Goal: Obtain resource: Download file/media

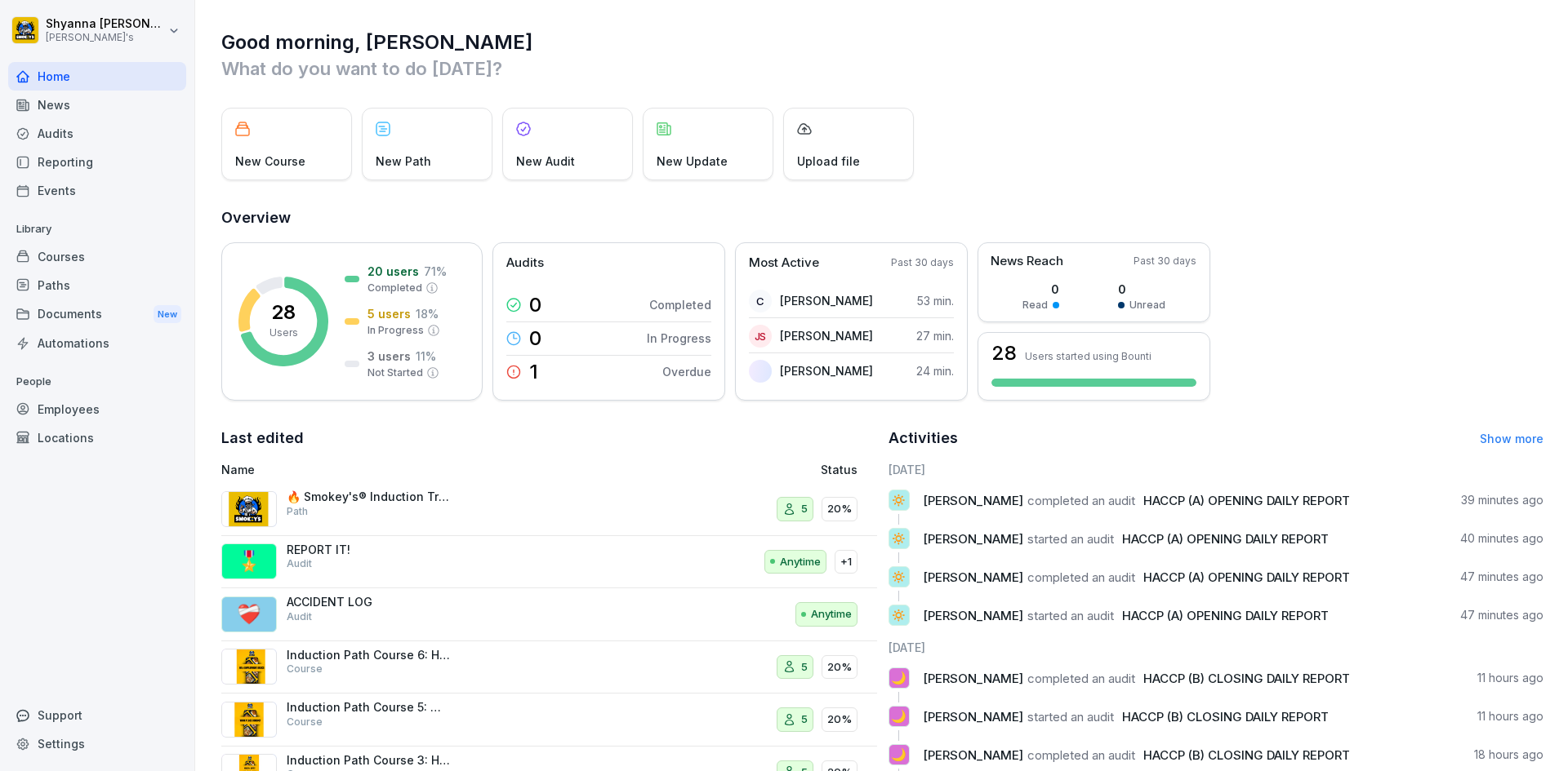
click at [57, 161] on div "Reporting" at bounding box center [97, 162] width 178 height 29
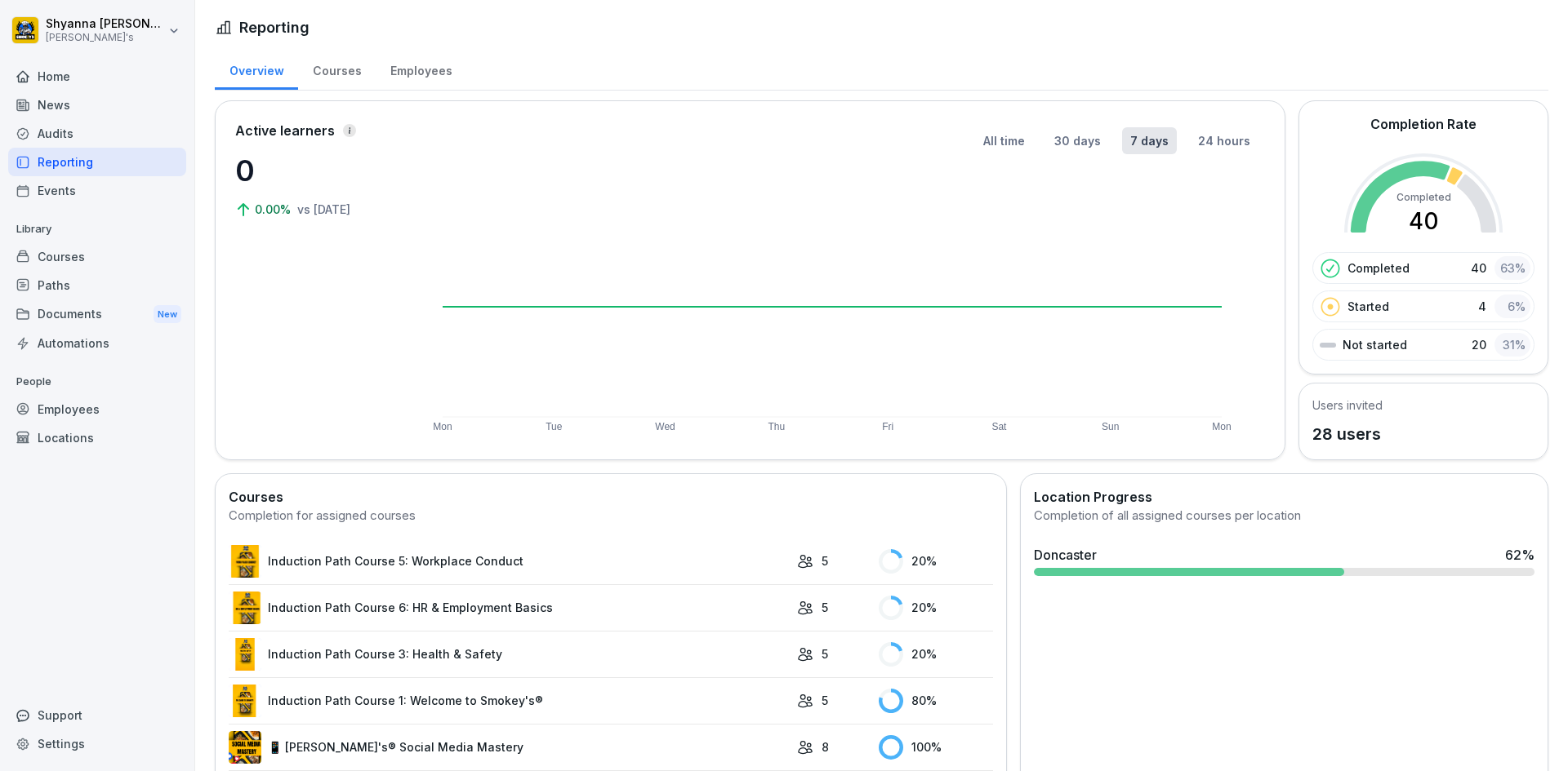
click at [132, 136] on div "Audits" at bounding box center [97, 134] width 178 height 29
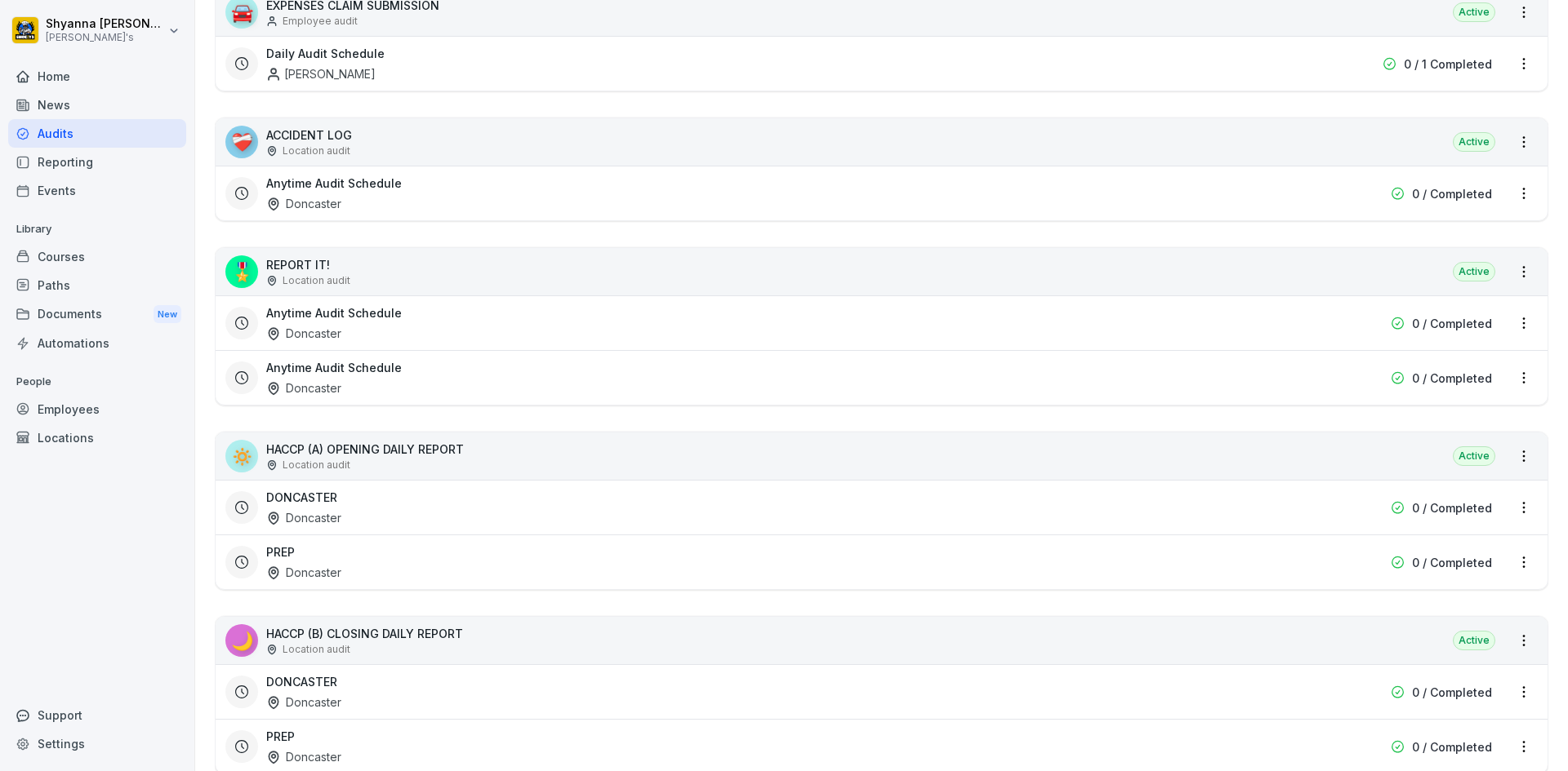
scroll to position [409, 0]
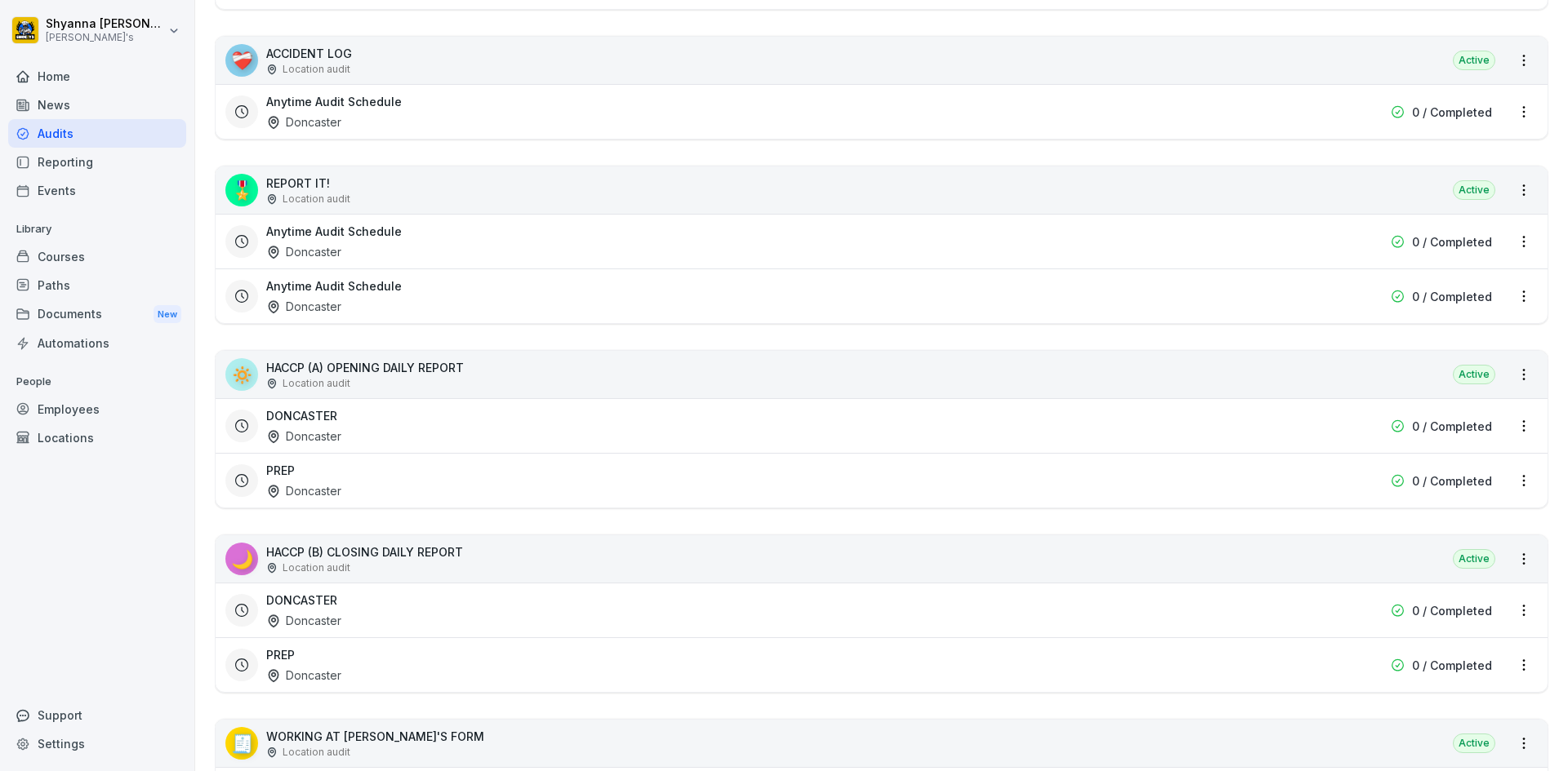
click at [895, 602] on div "DONCASTER Doncaster" at bounding box center [777, 611] width 1022 height 38
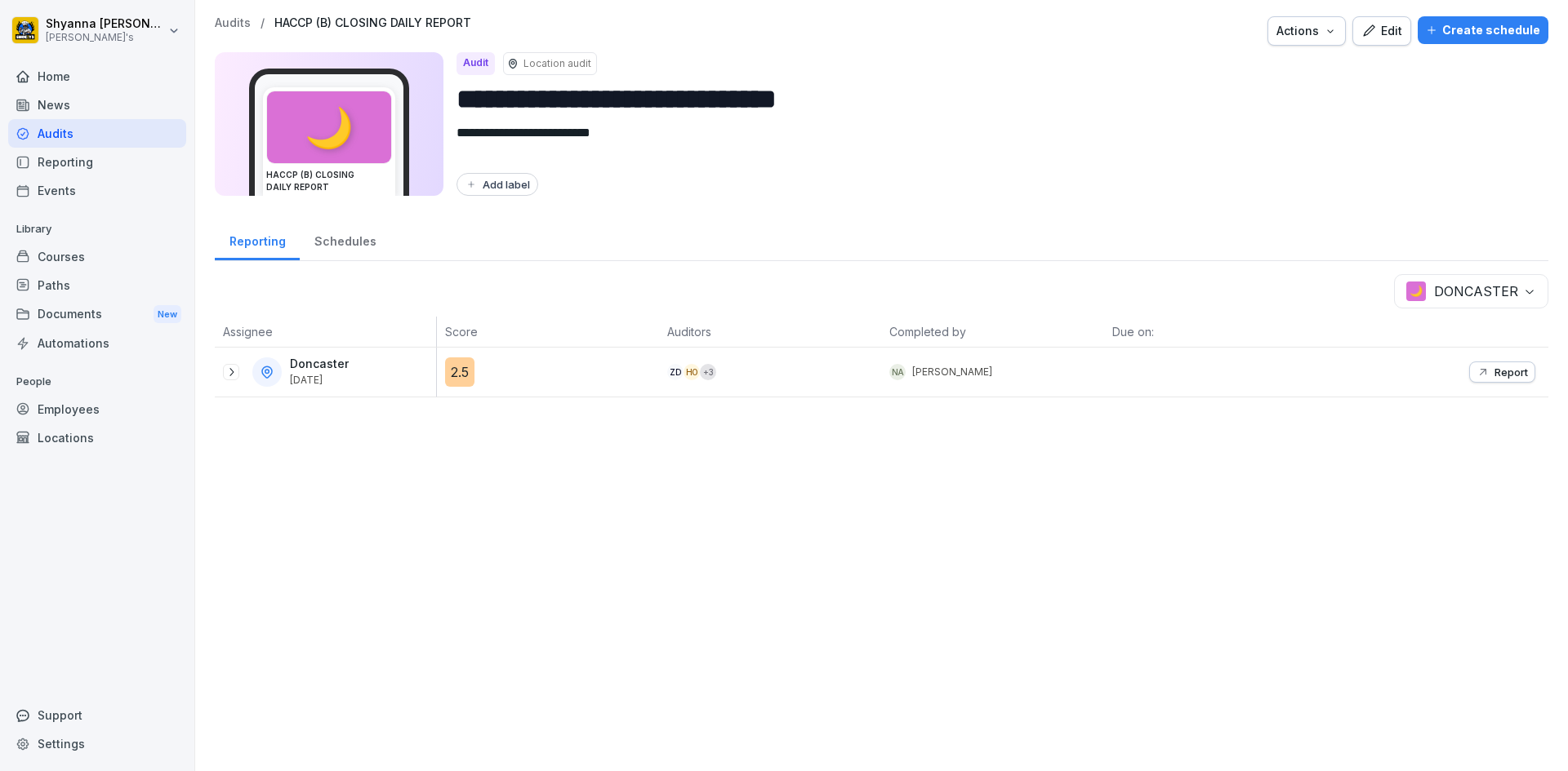
click at [895, 369] on p "Report" at bounding box center [1510, 372] width 33 height 13
click at [223, 368] on div at bounding box center [231, 372] width 16 height 16
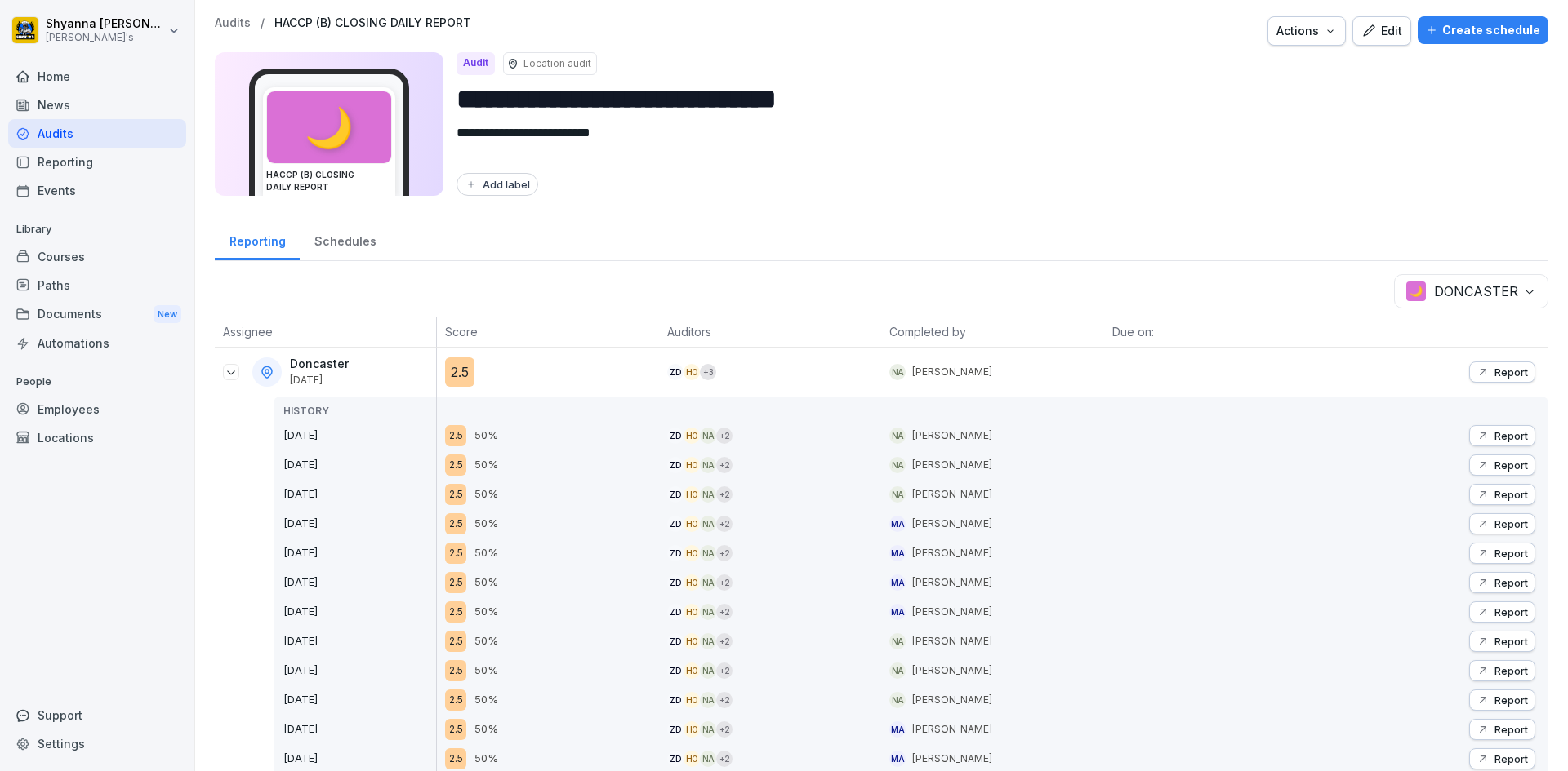
click at [895, 489] on p "Report" at bounding box center [1510, 494] width 33 height 13
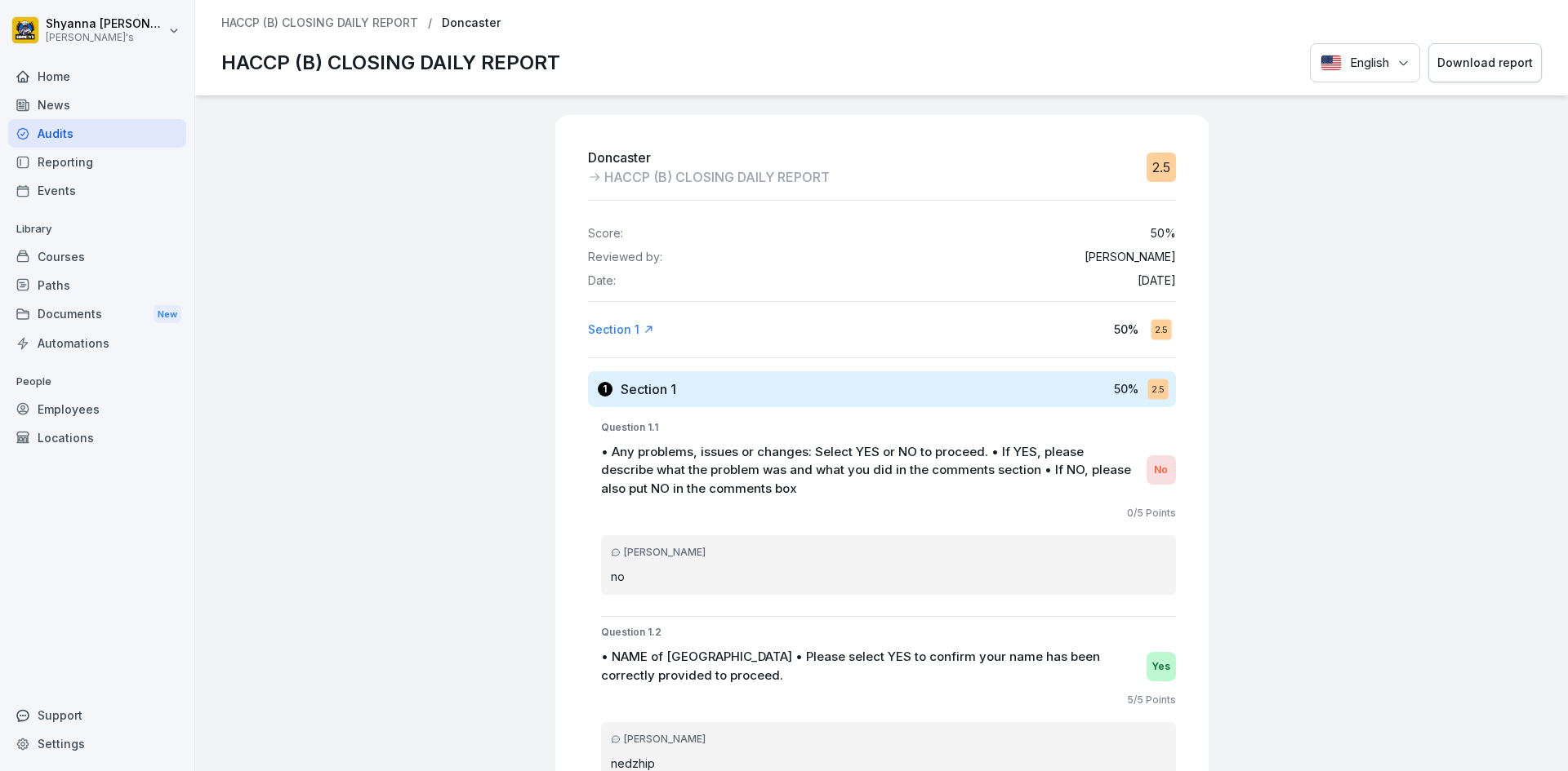
click at [895, 71] on button "Download report" at bounding box center [1485, 63] width 114 height 40
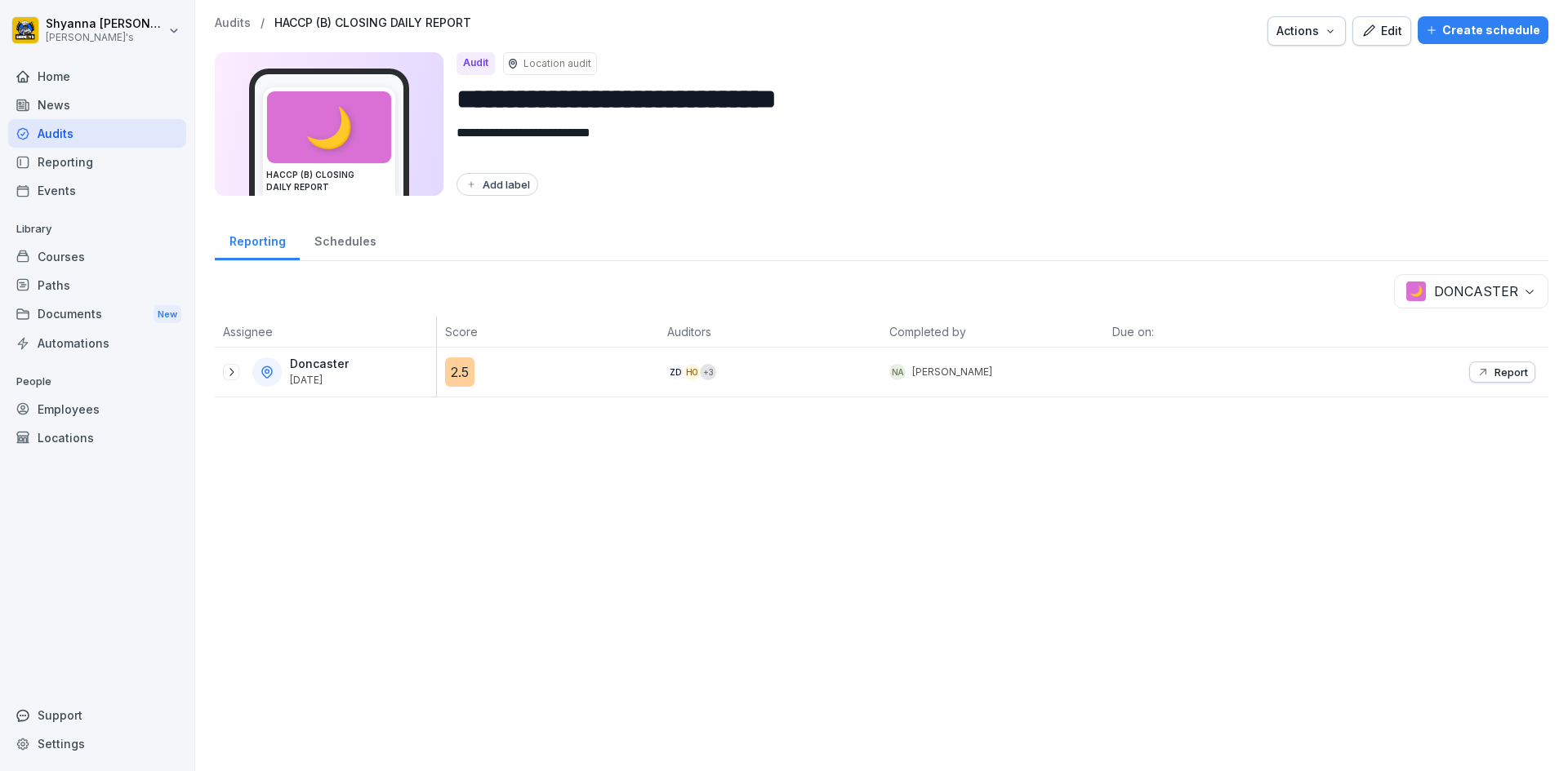
click at [228, 377] on icon at bounding box center [231, 372] width 13 height 13
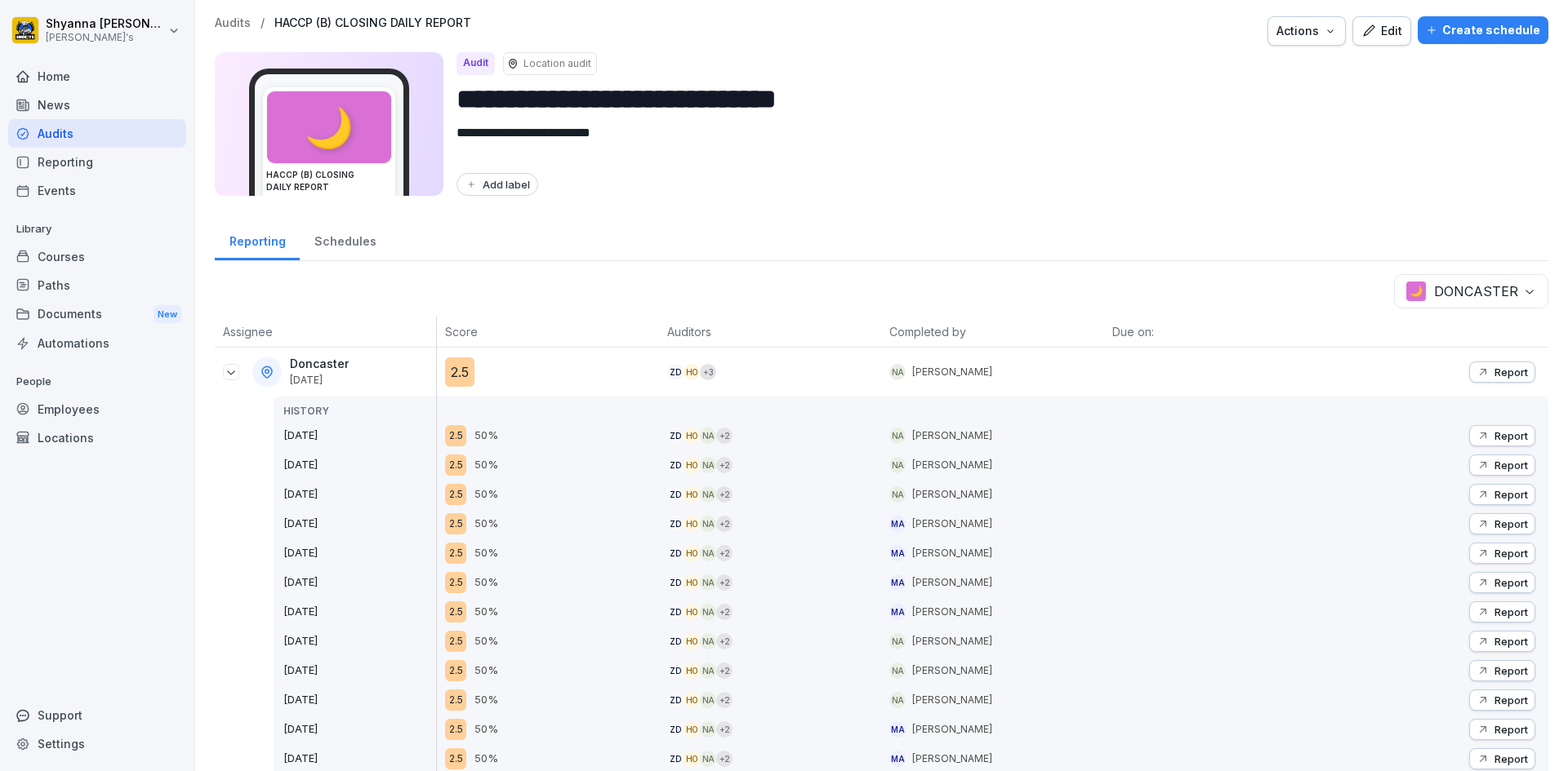
click at [895, 464] on icon "button" at bounding box center [1483, 465] width 13 height 13
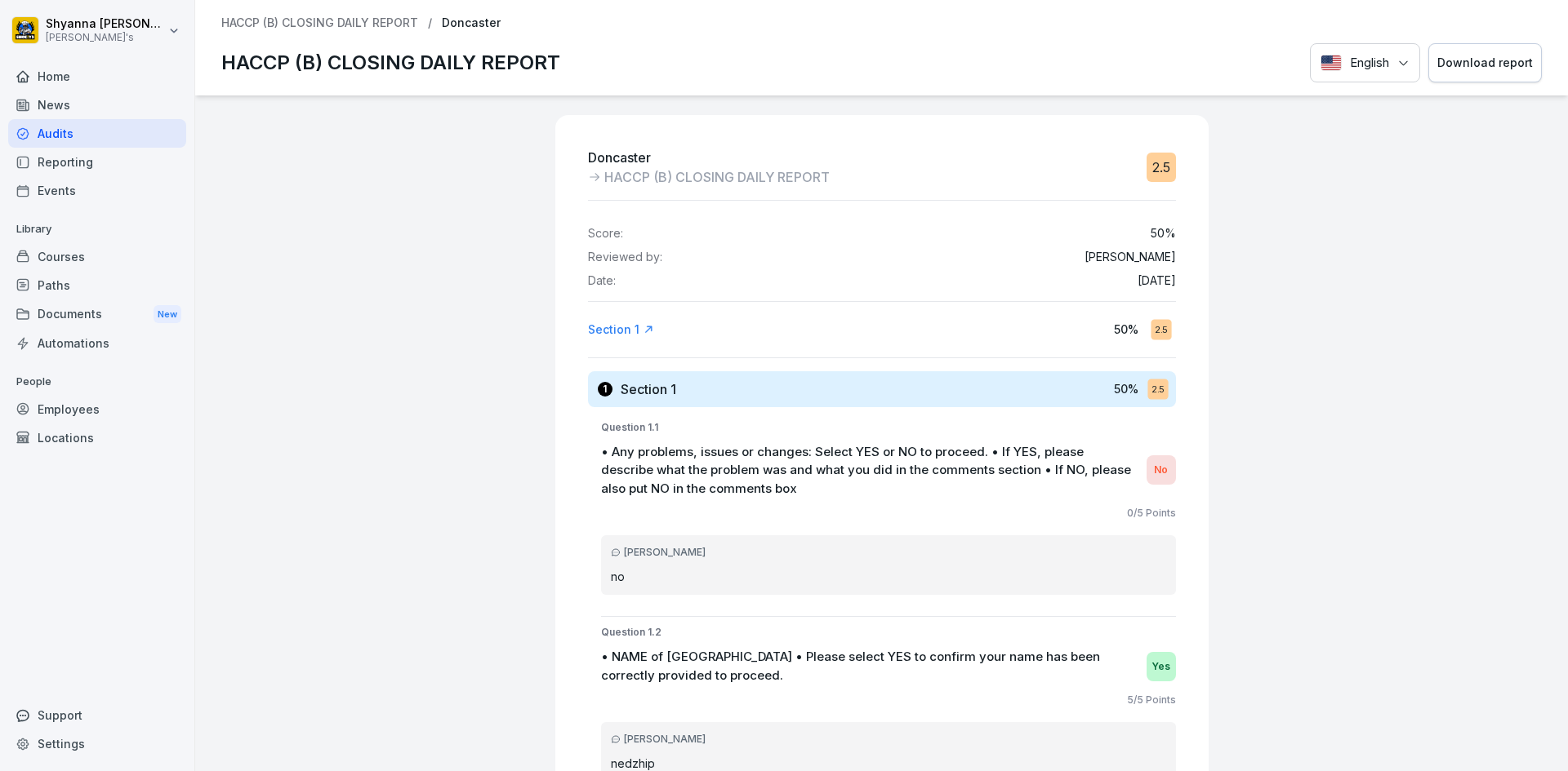
click at [895, 75] on button "Download report" at bounding box center [1485, 63] width 114 height 40
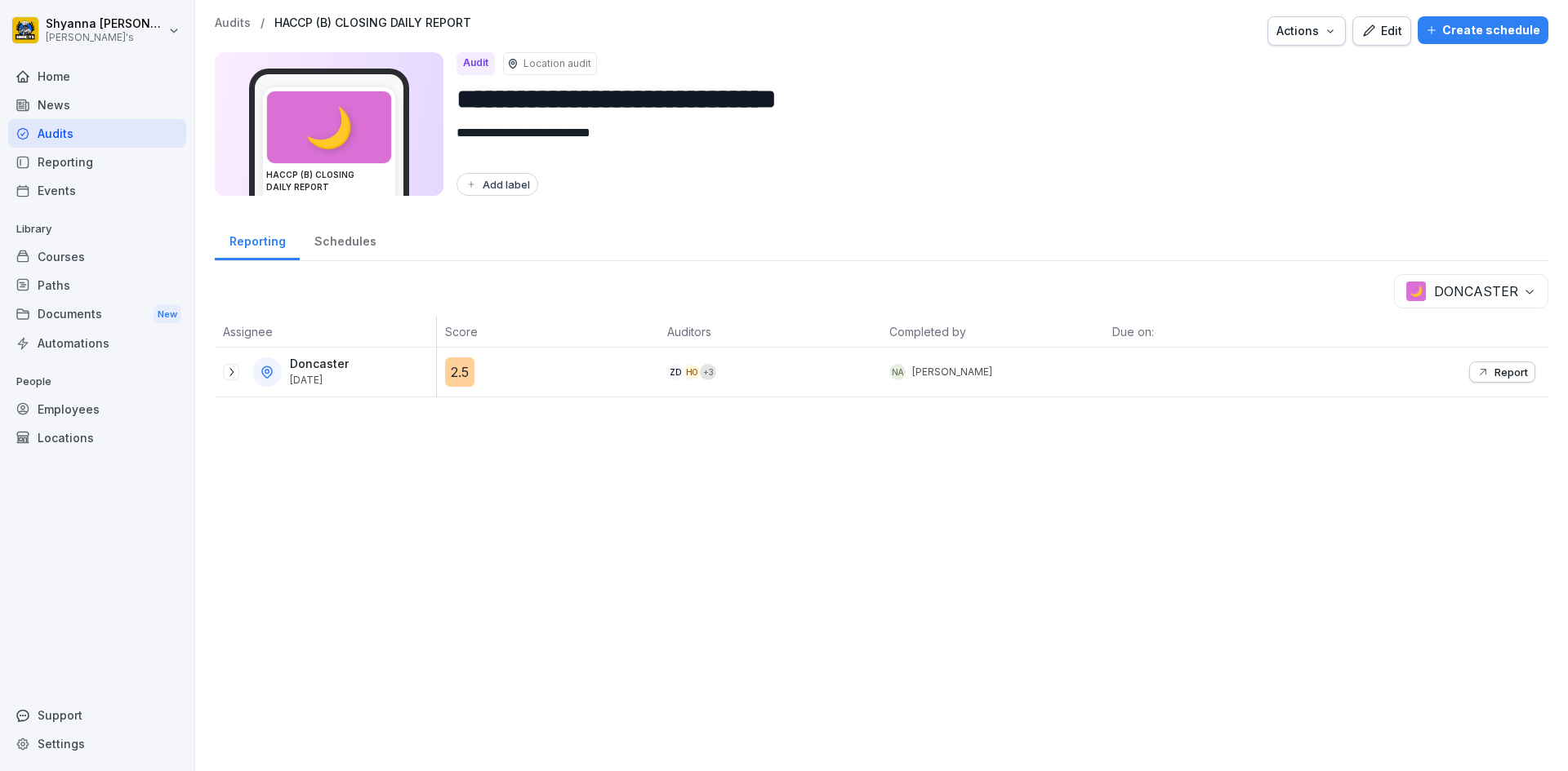
click at [895, 375] on icon "button" at bounding box center [1483, 372] width 13 height 13
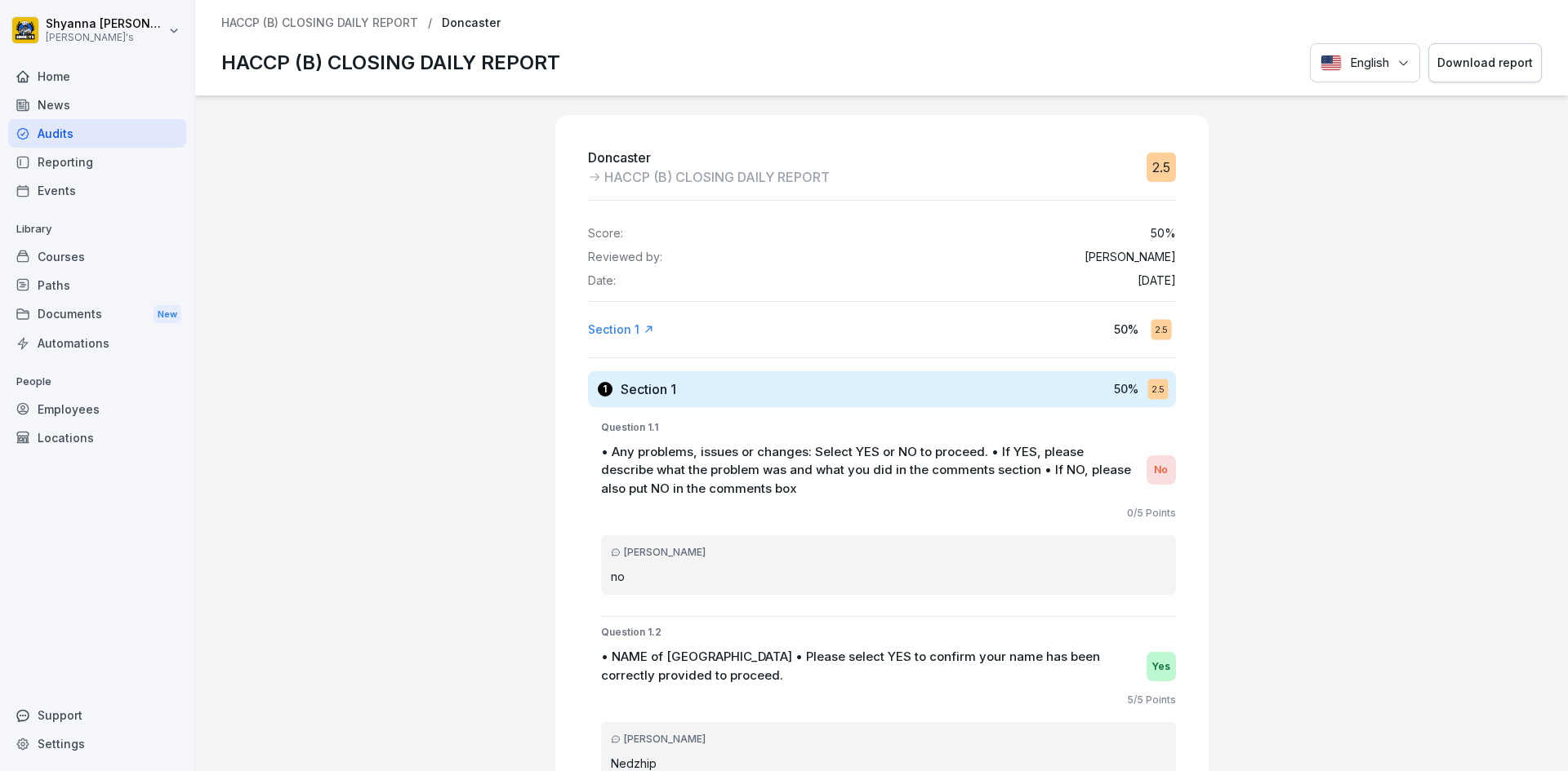
click at [895, 55] on div "Download report" at bounding box center [1485, 63] width 96 height 18
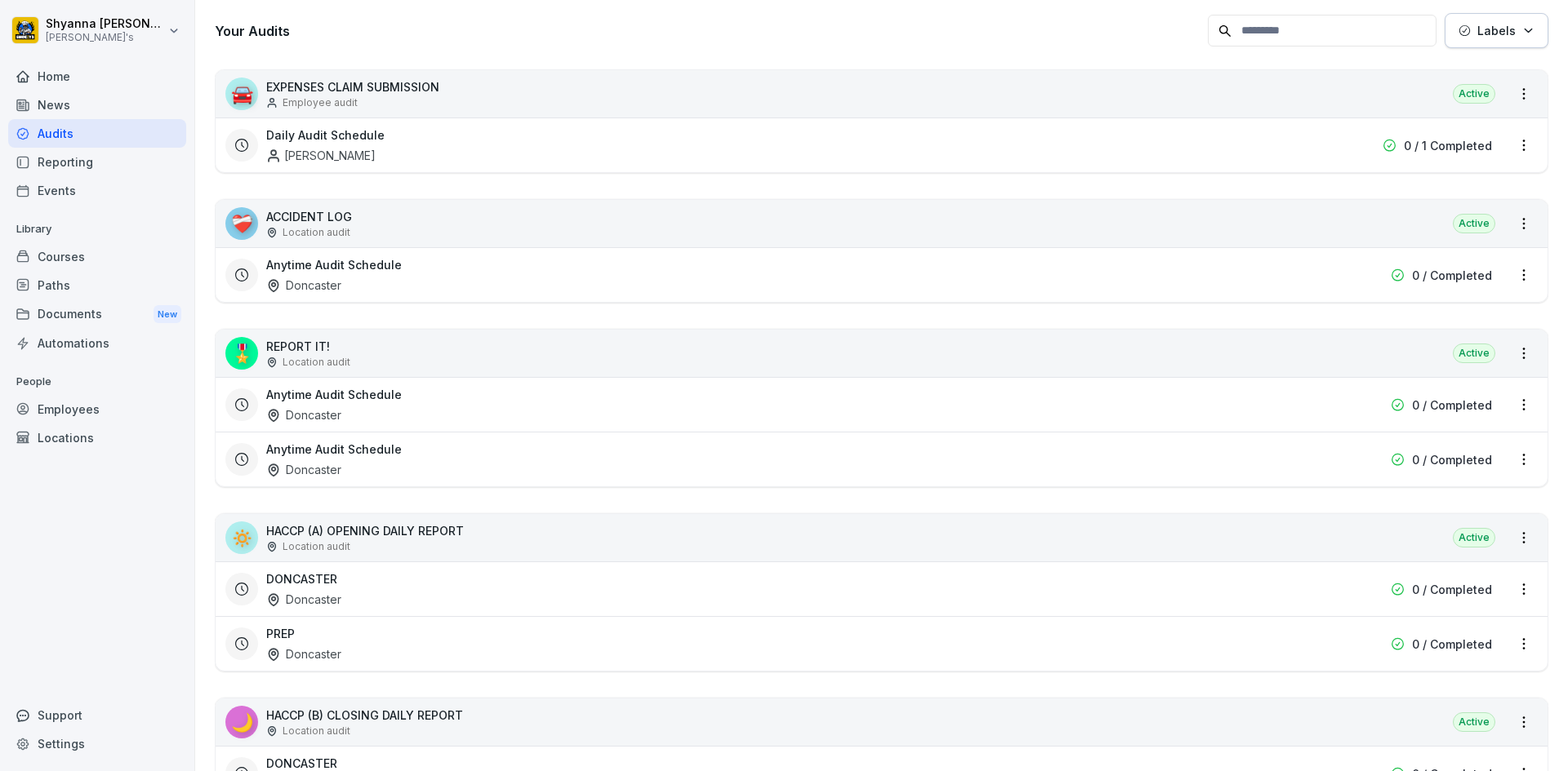
scroll to position [409, 0]
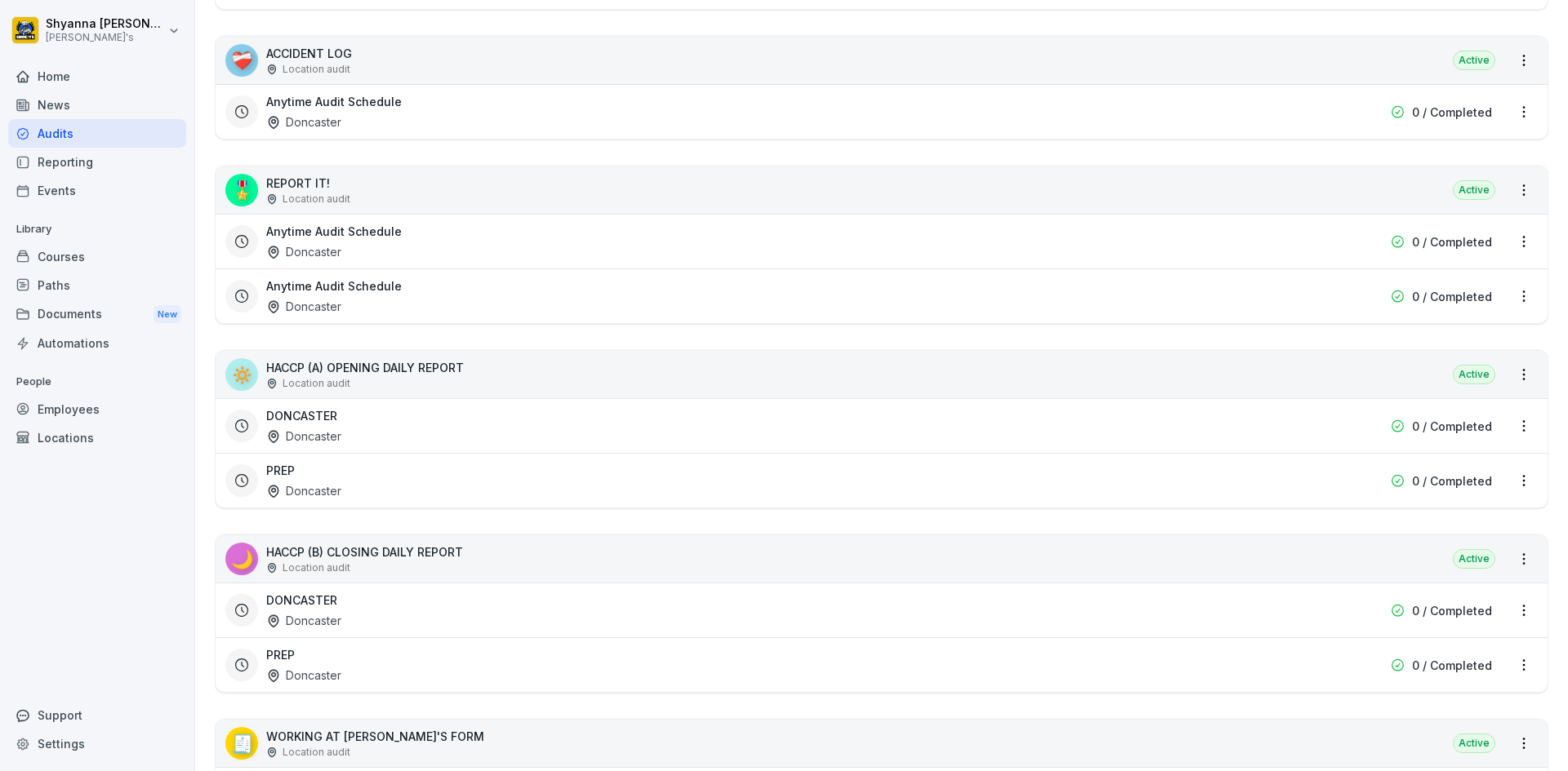
click at [394, 650] on div "PREP Doncaster" at bounding box center [777, 665] width 1022 height 38
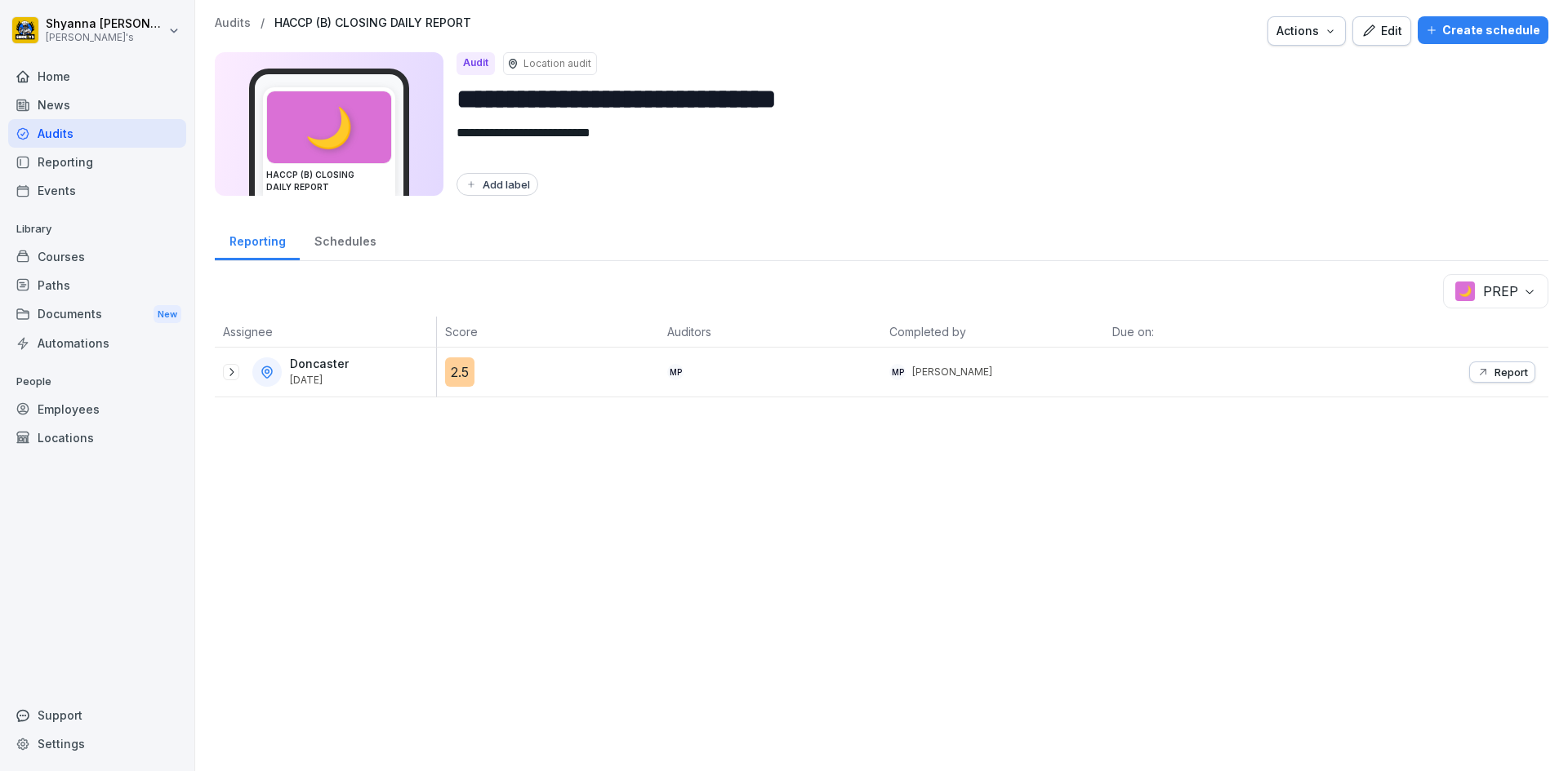
click at [235, 379] on div at bounding box center [231, 372] width 16 height 16
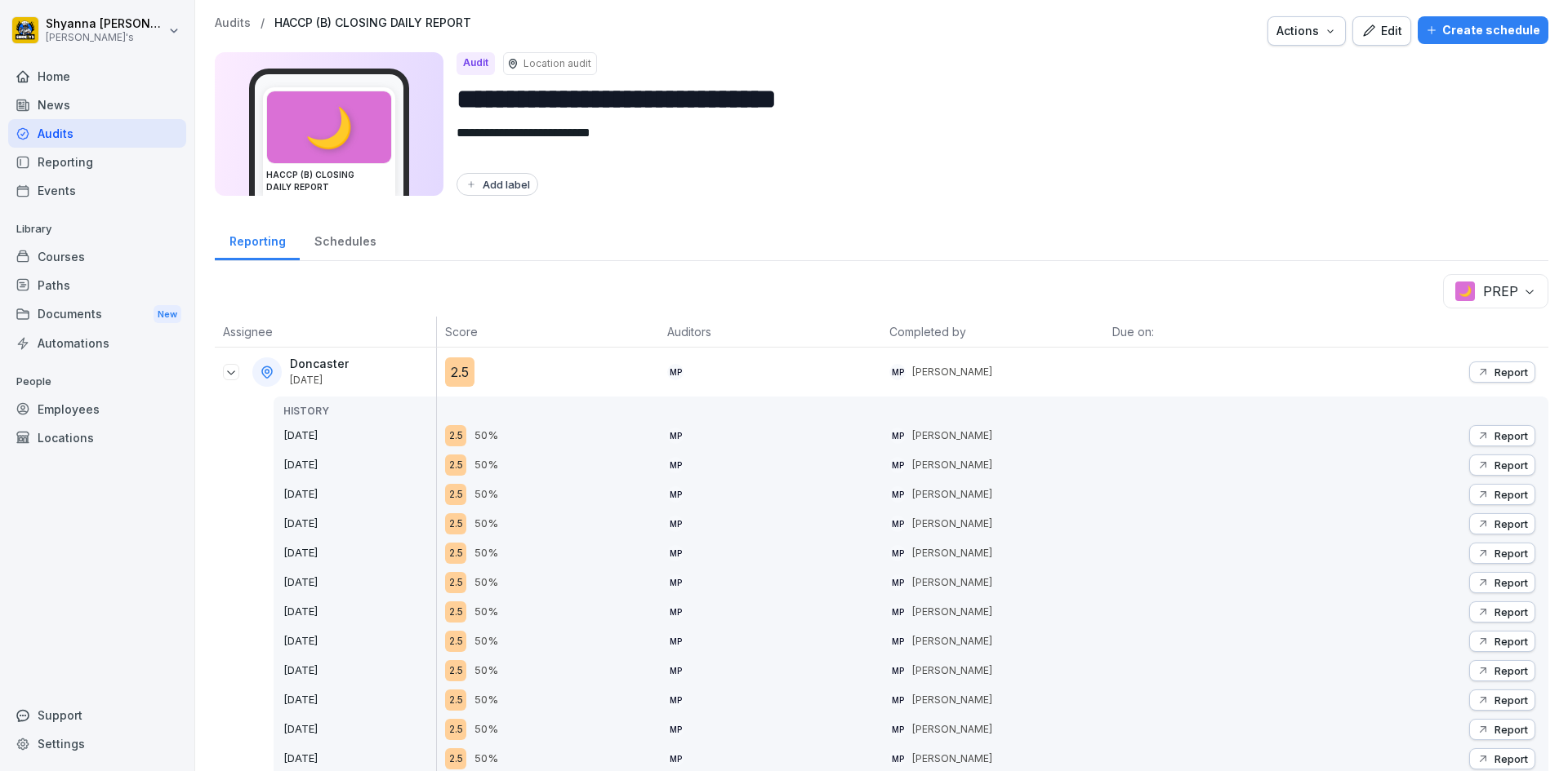
click at [895, 462] on icon "button" at bounding box center [1483, 465] width 13 height 13
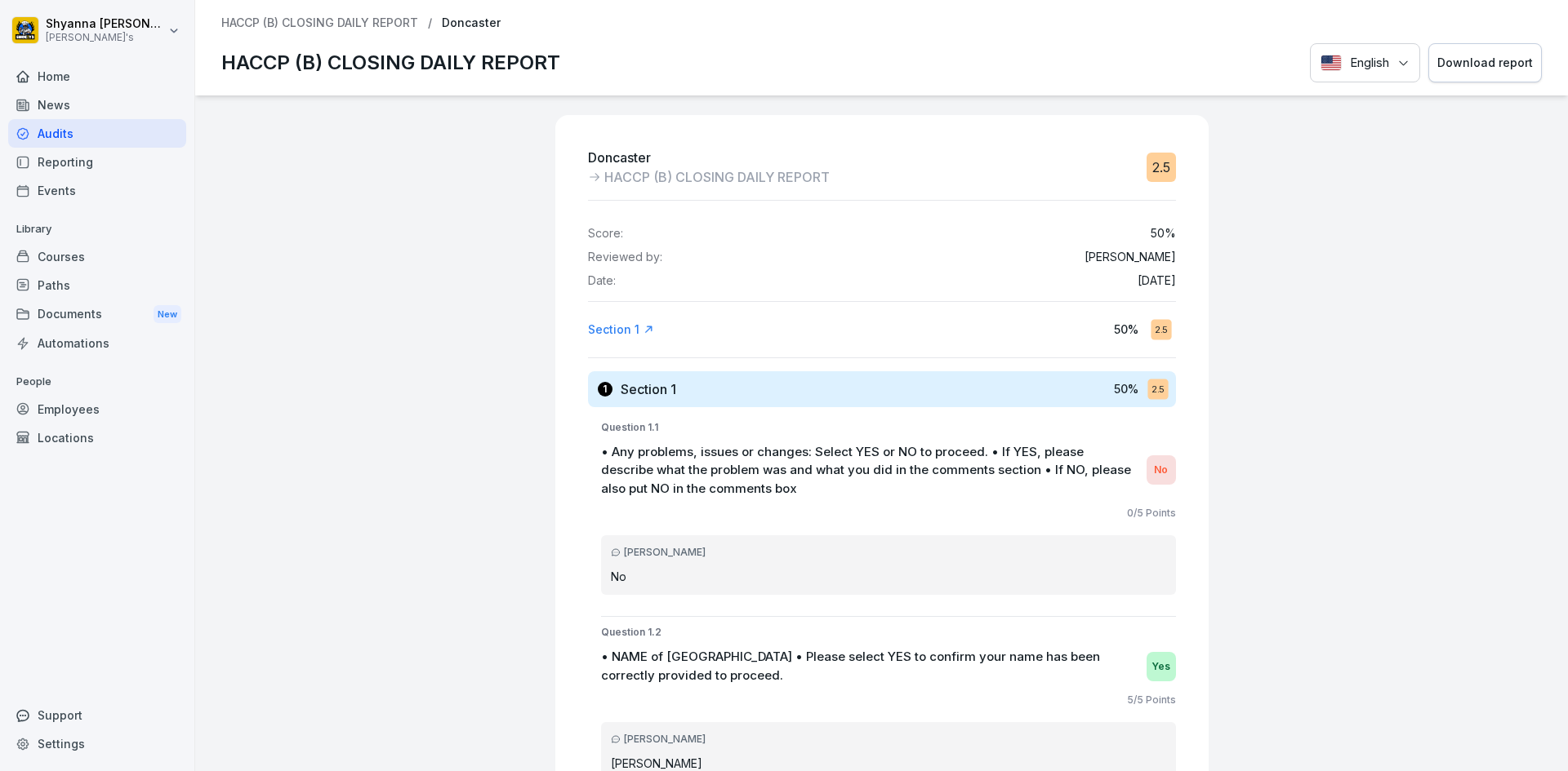
click at [895, 47] on button "Download report" at bounding box center [1485, 63] width 114 height 40
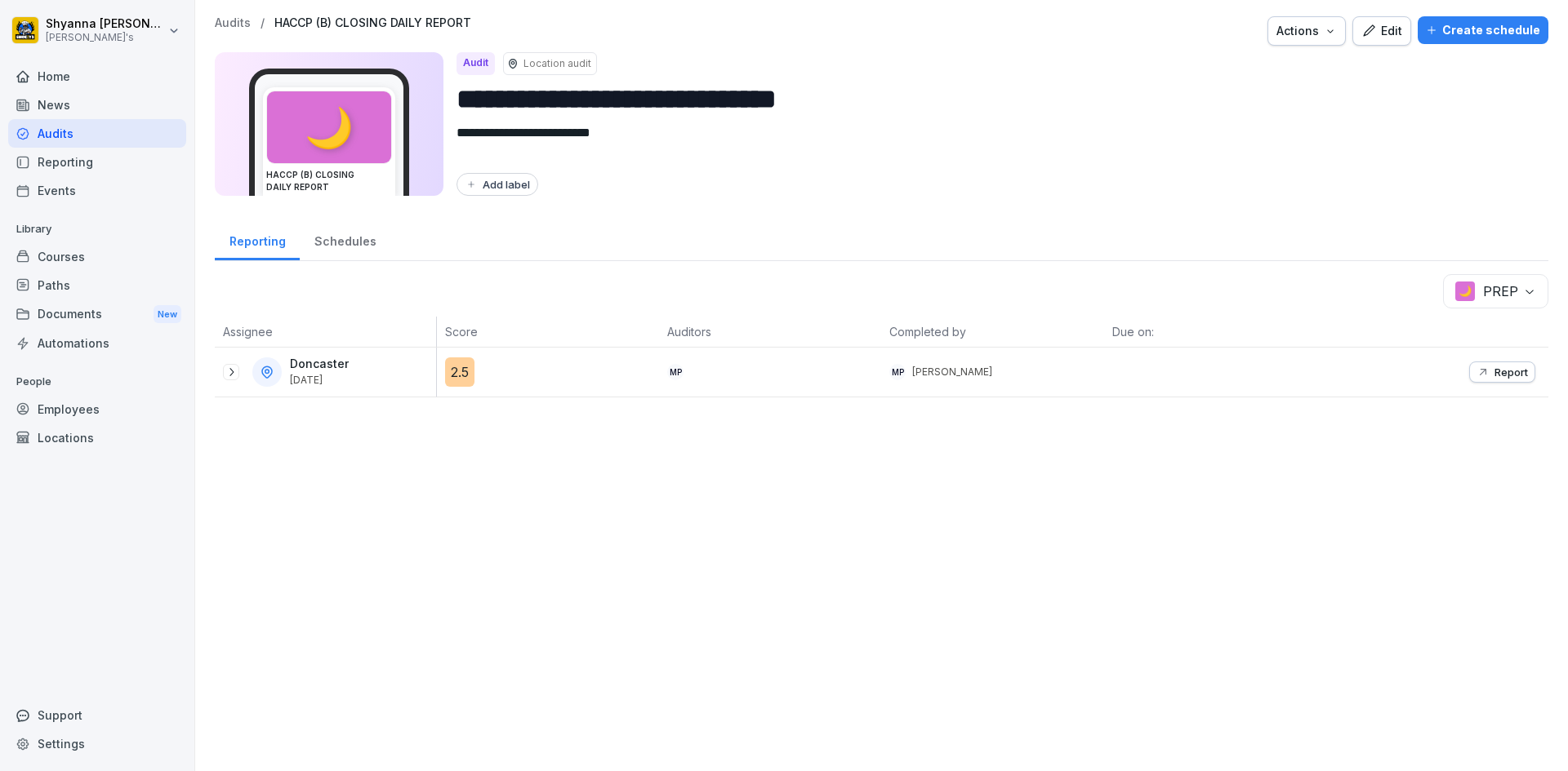
click at [231, 368] on icon at bounding box center [231, 372] width 13 height 13
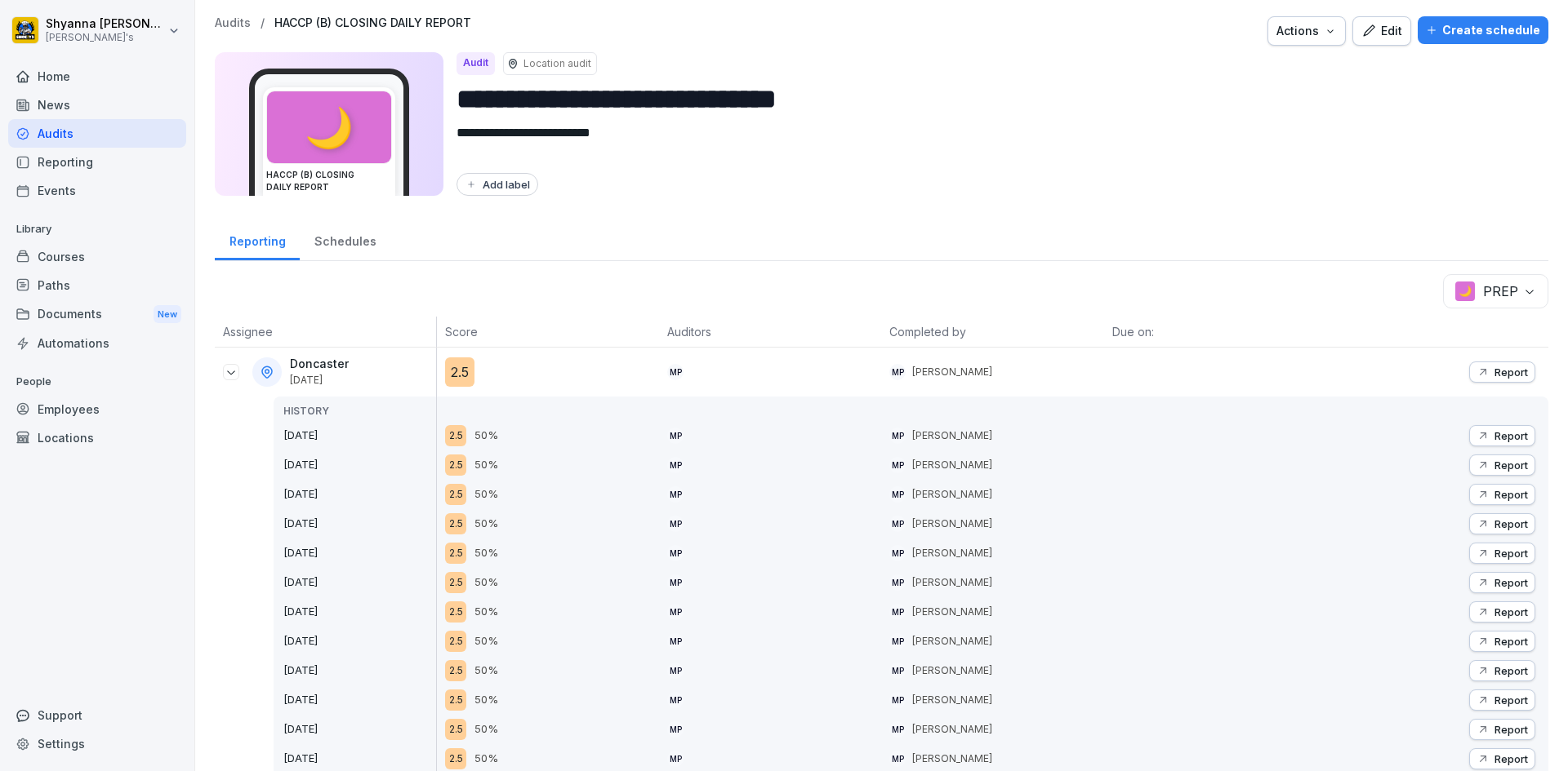
click at [895, 436] on p "Report" at bounding box center [1510, 436] width 33 height 13
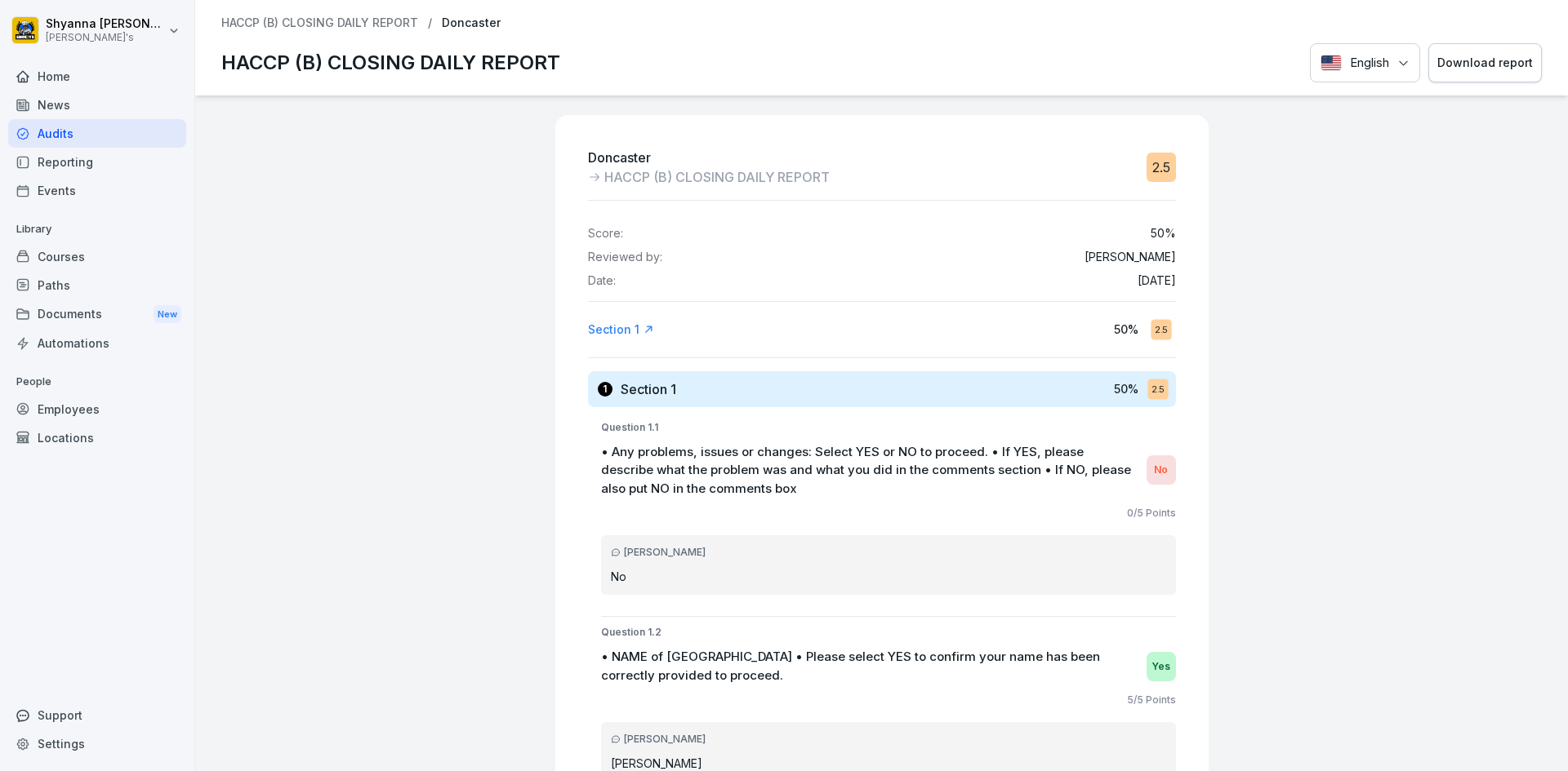
click at [895, 55] on div "Download report" at bounding box center [1485, 63] width 96 height 18
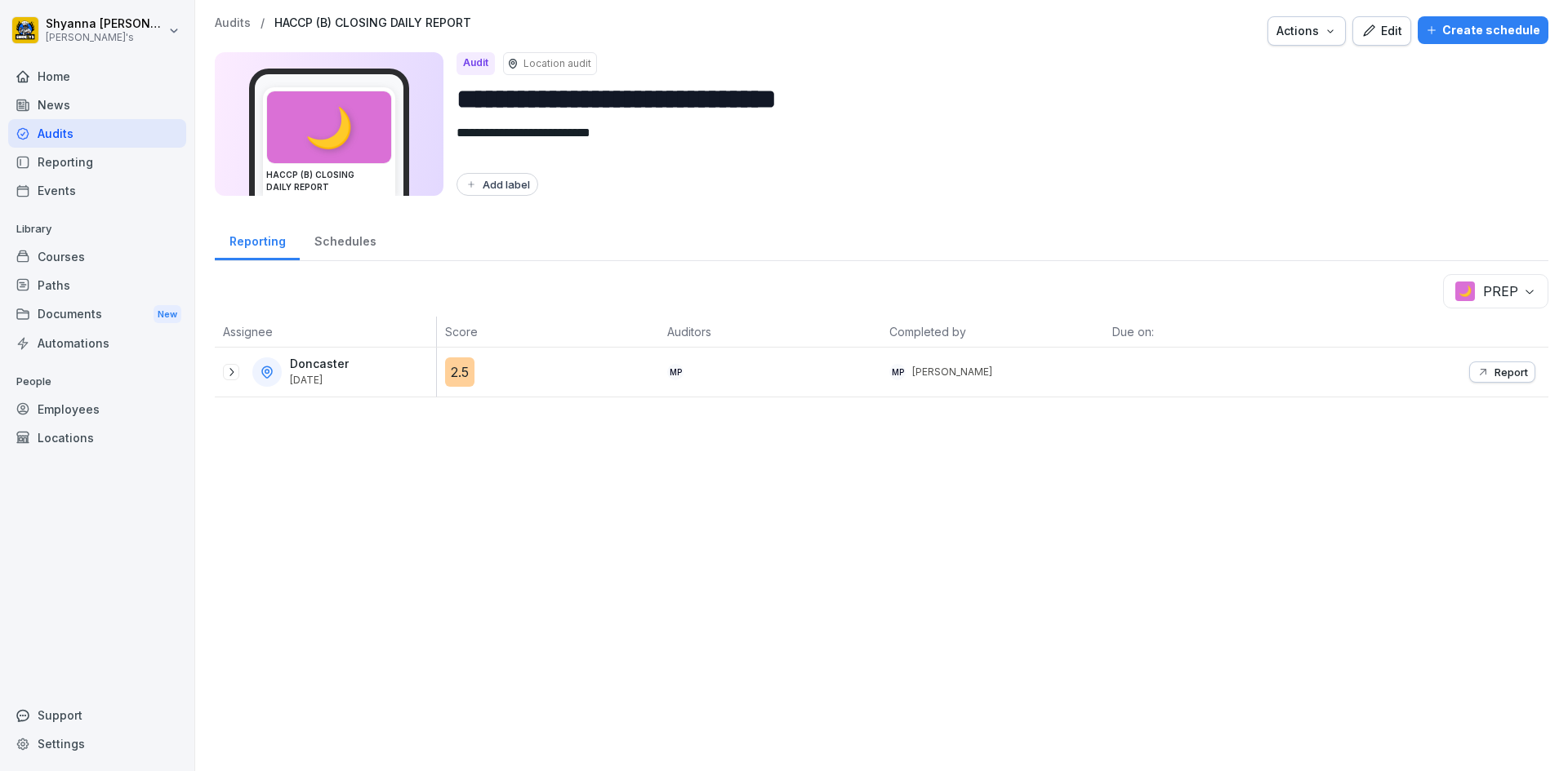
click at [895, 366] on div "Report" at bounding box center [1502, 372] width 52 height 13
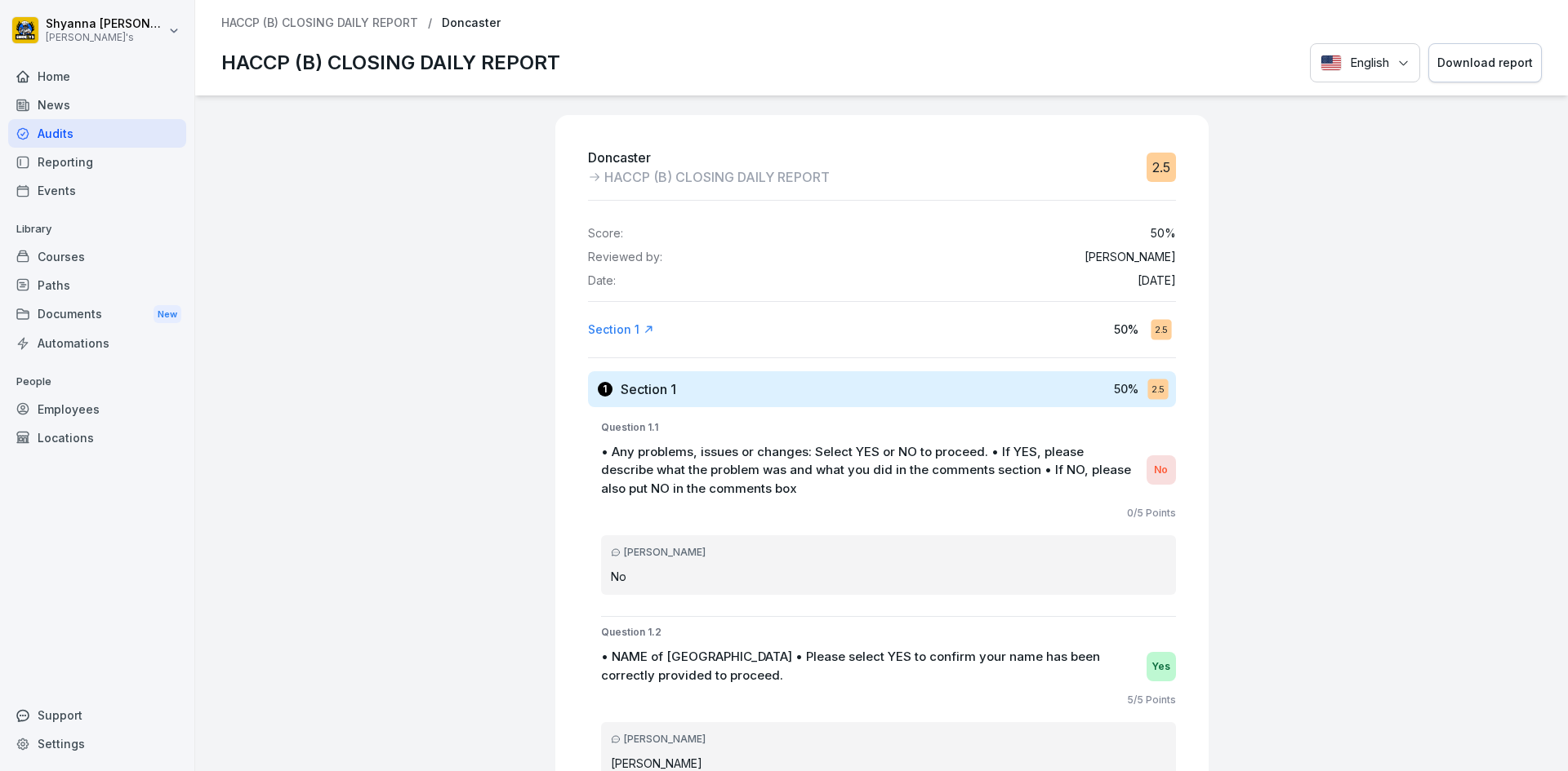
click at [895, 68] on div "Download report" at bounding box center [1485, 63] width 96 height 18
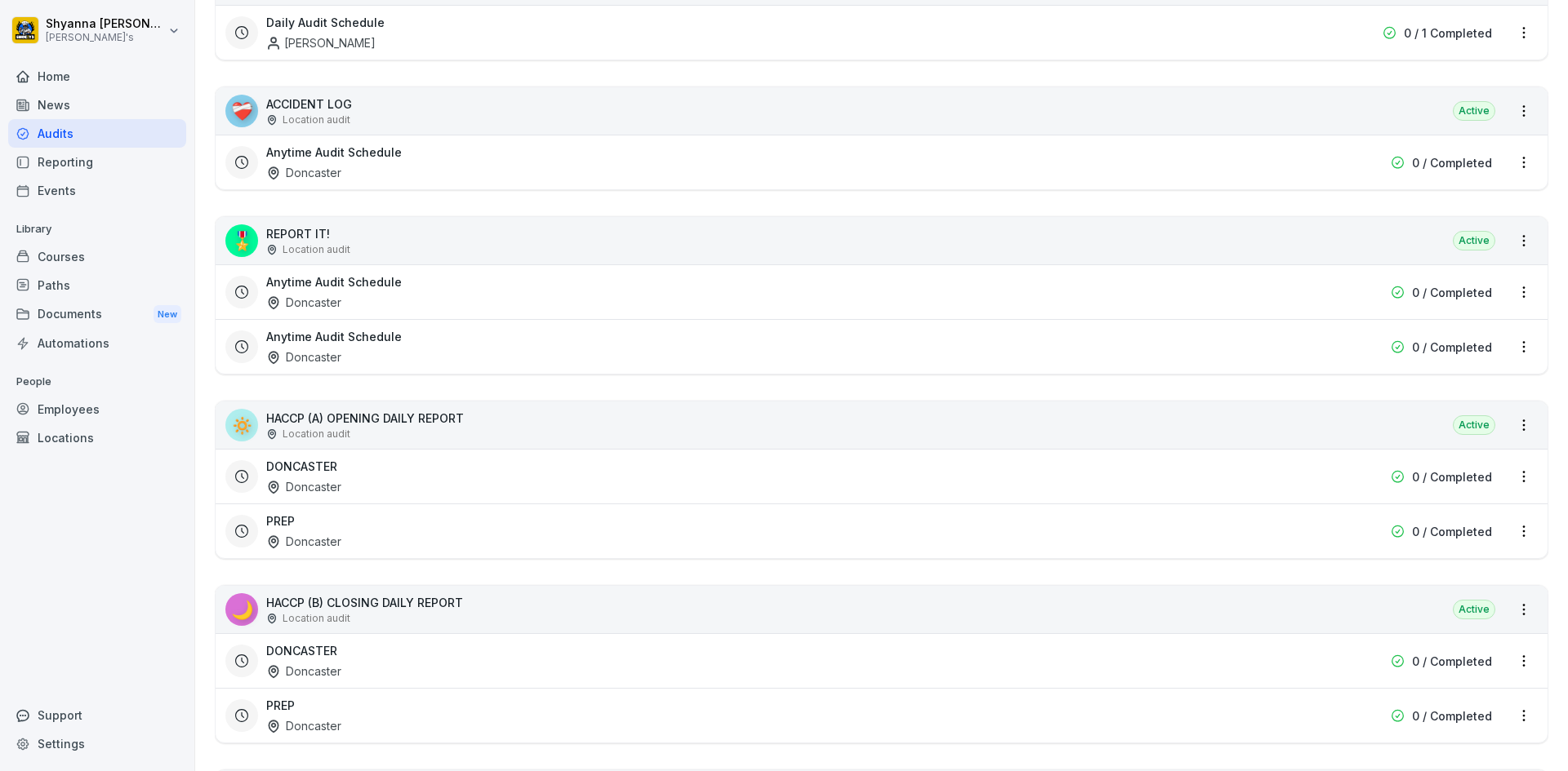
scroll to position [409, 0]
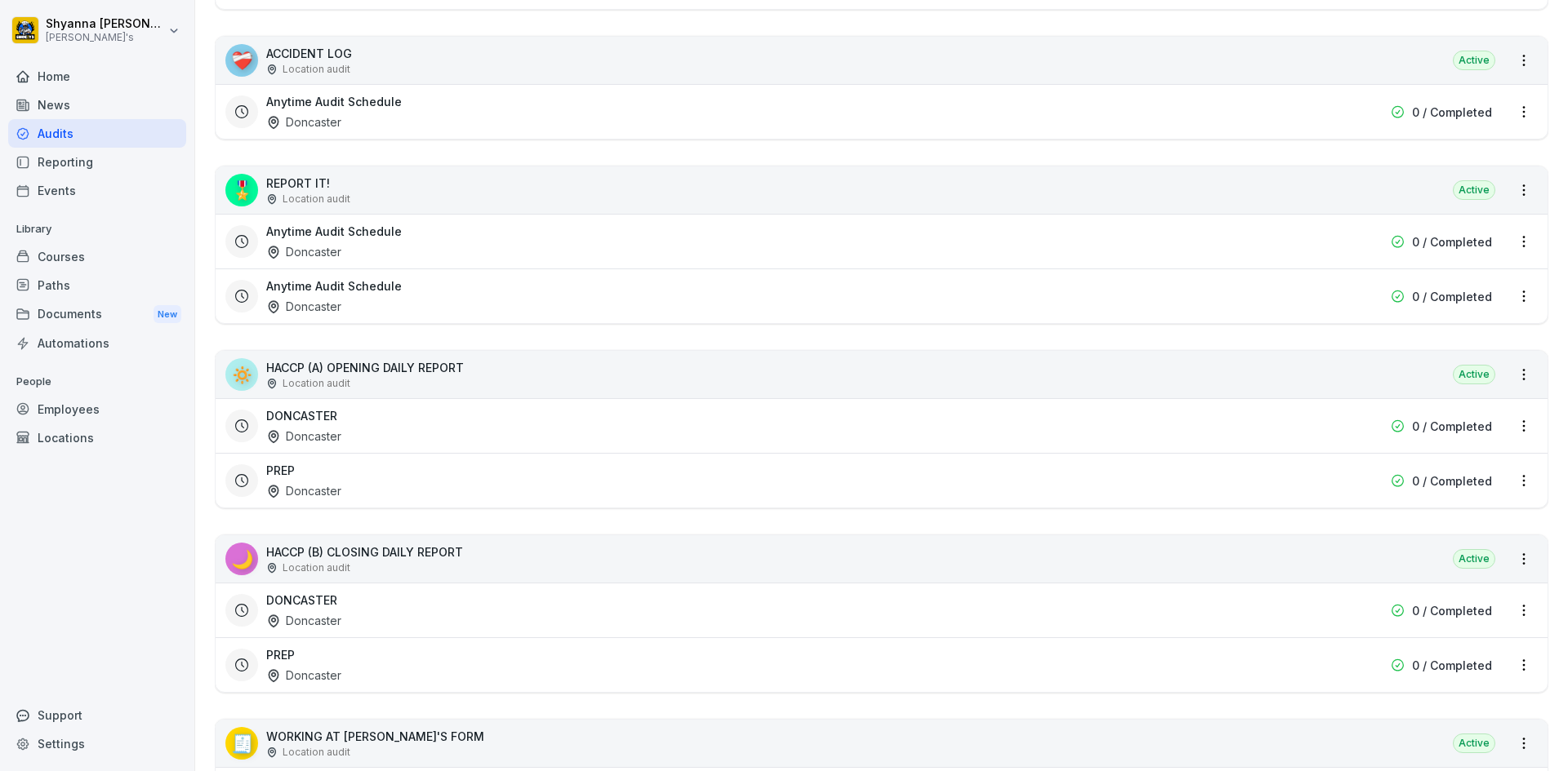
click at [355, 422] on div "DONCASTER Doncaster" at bounding box center [777, 427] width 1022 height 38
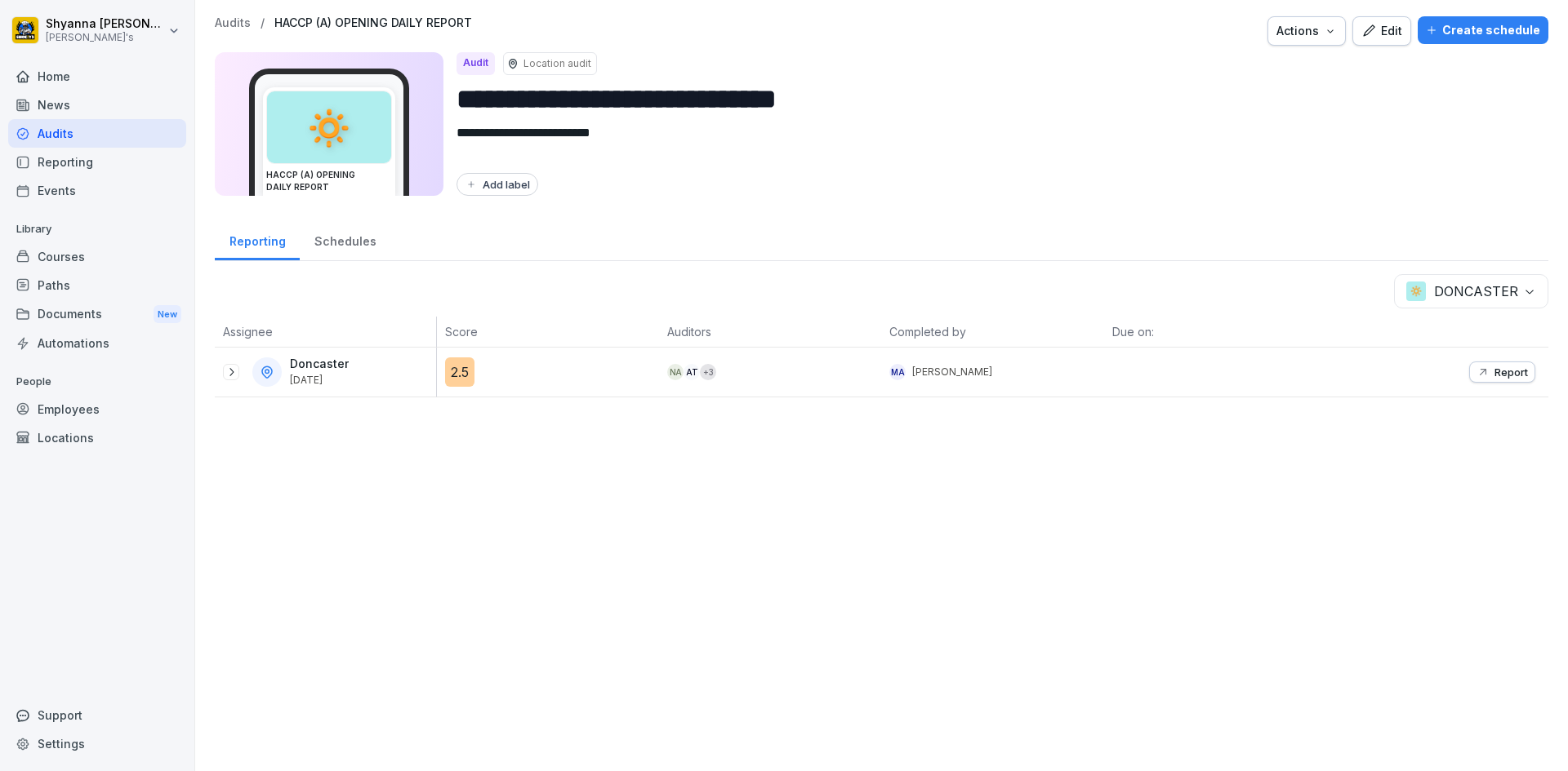
click at [223, 379] on div at bounding box center [231, 372] width 16 height 16
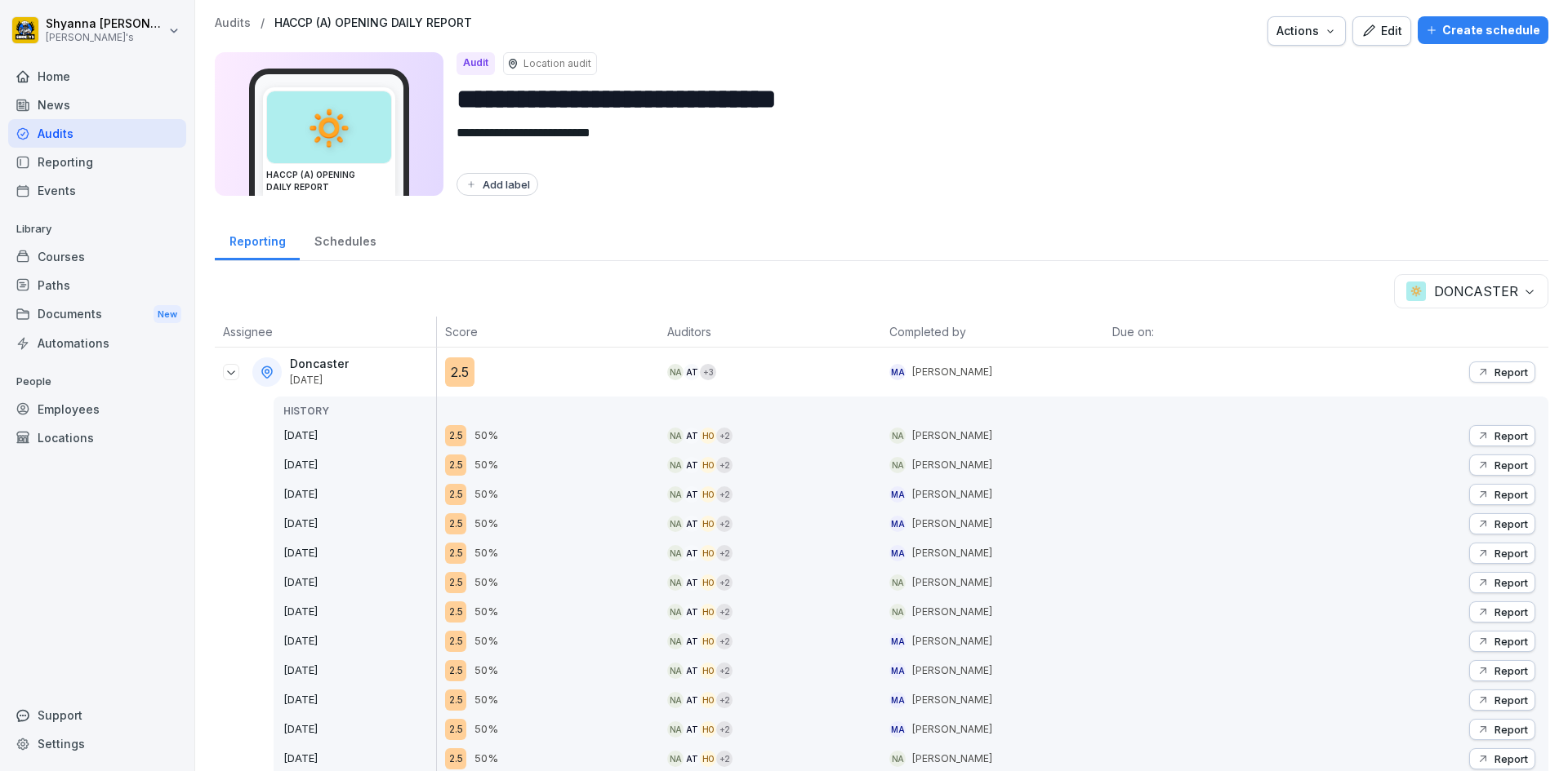
drag, startPoint x: 429, startPoint y: 810, endPoint x: 997, endPoint y: 810, distance: 568.0
click at [895, 738] on html "**********" at bounding box center [784, 385] width 1568 height 771
click at [895, 456] on button "Report" at bounding box center [1502, 465] width 66 height 21
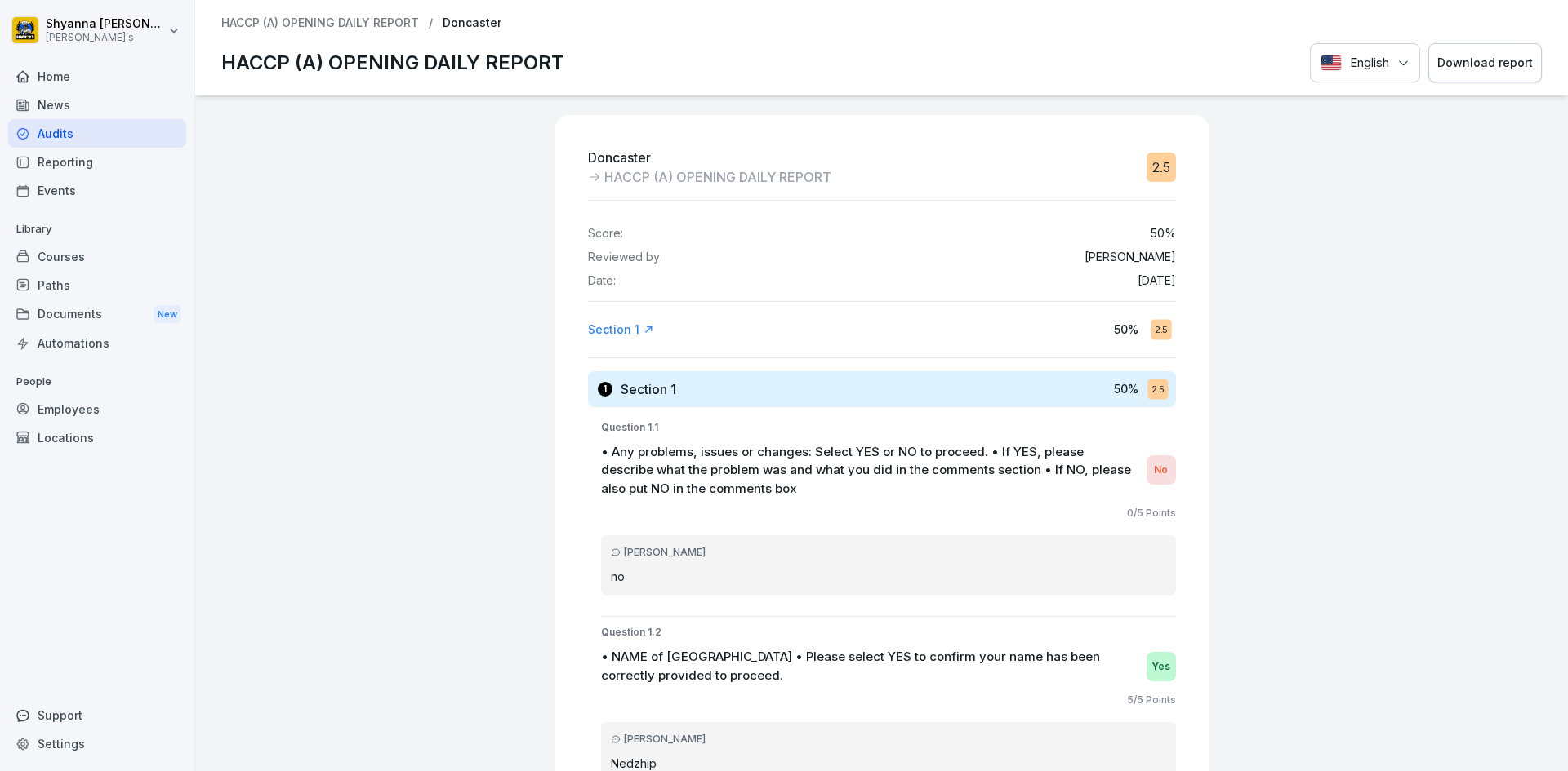
click at [895, 52] on button "Download report" at bounding box center [1485, 63] width 114 height 40
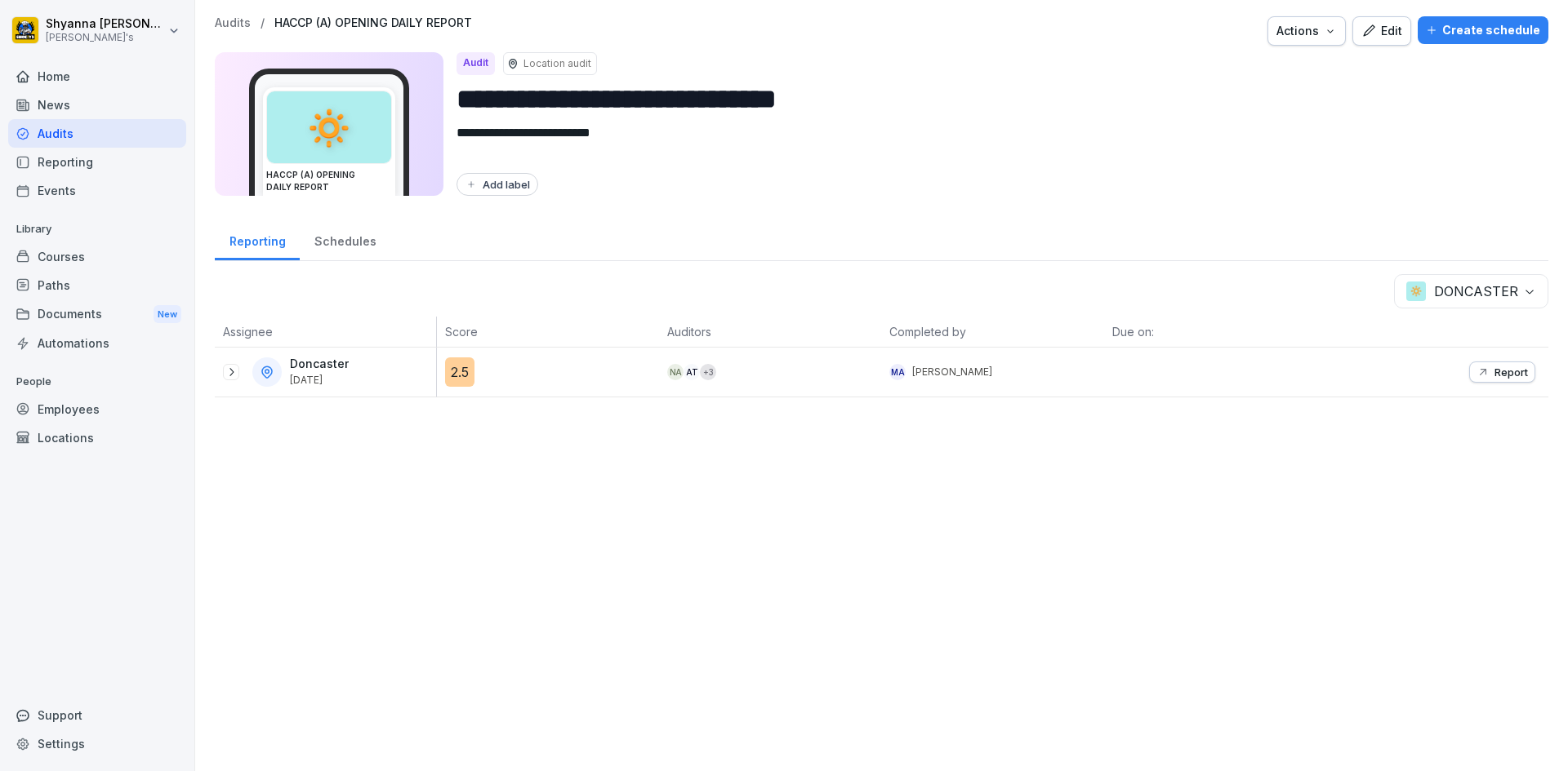
drag, startPoint x: 229, startPoint y: 359, endPoint x: 231, endPoint y: 370, distance: 11.2
click at [230, 360] on div "Doncaster [DATE]" at bounding box center [330, 372] width 213 height 30
click at [231, 371] on icon at bounding box center [231, 371] width 5 height 8
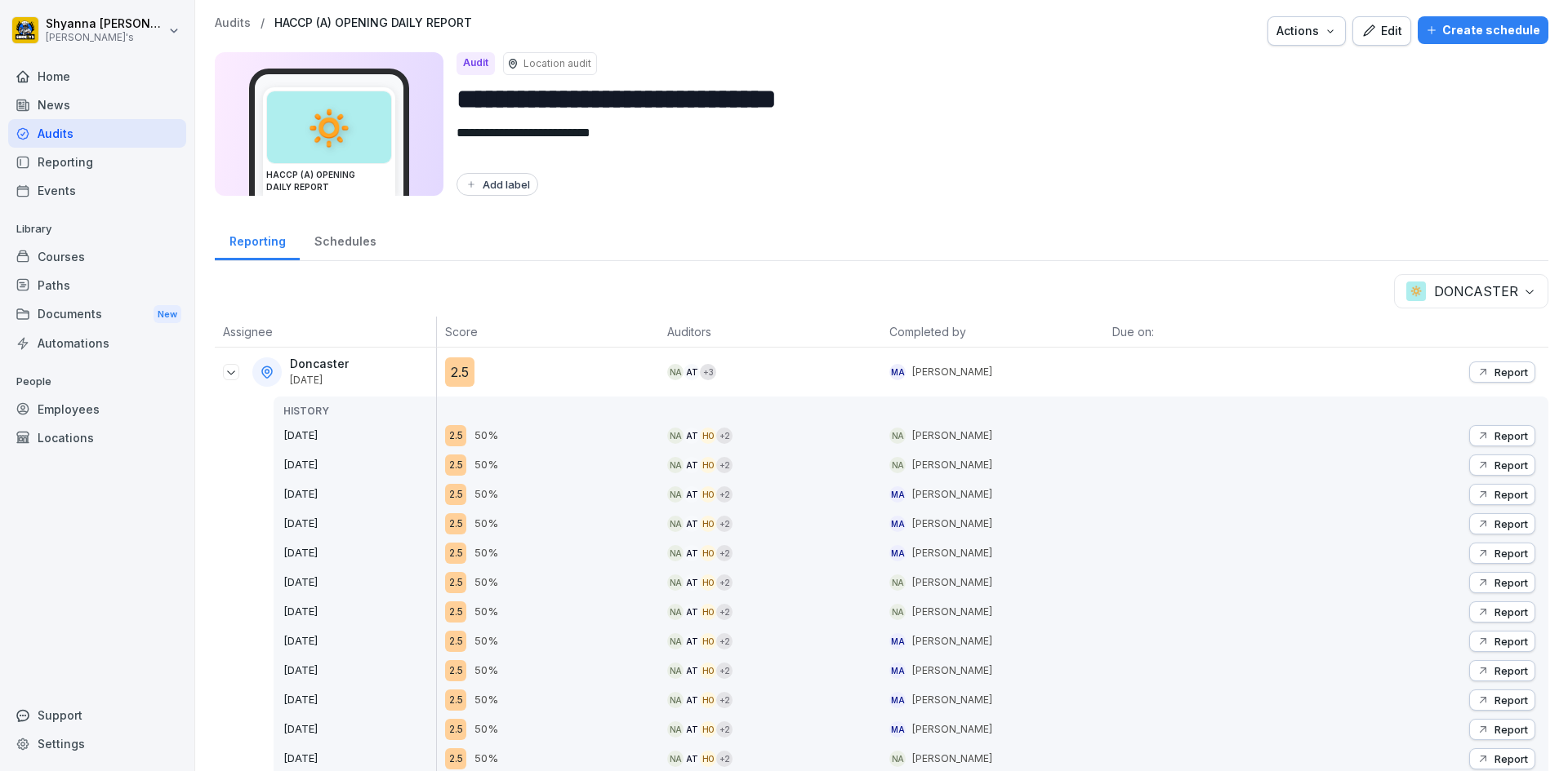
click at [895, 437] on p "Report" at bounding box center [1510, 436] width 33 height 13
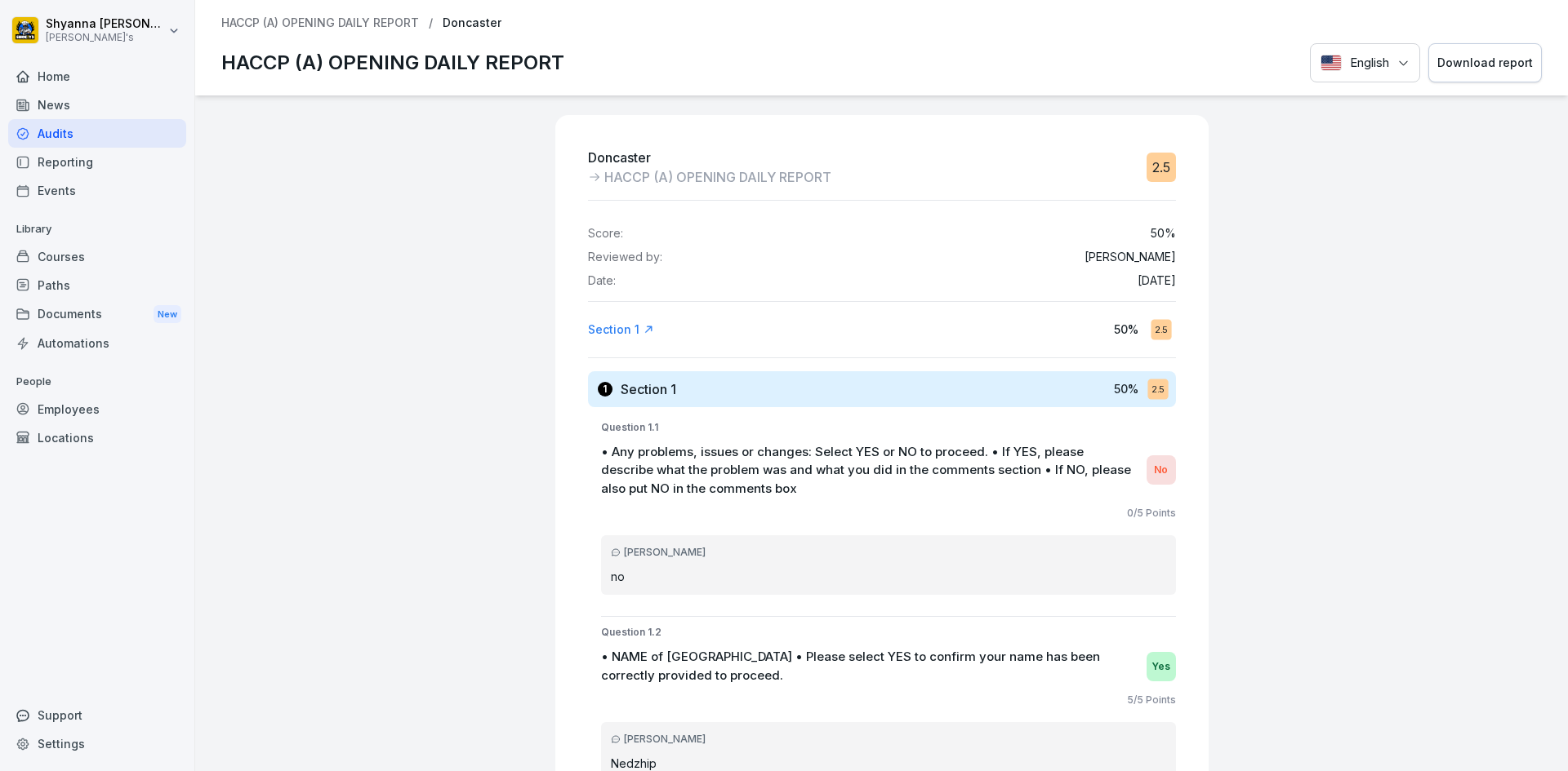
click at [895, 71] on div "Download report" at bounding box center [1485, 63] width 96 height 18
click at [895, 63] on div "Download report" at bounding box center [1485, 63] width 96 height 18
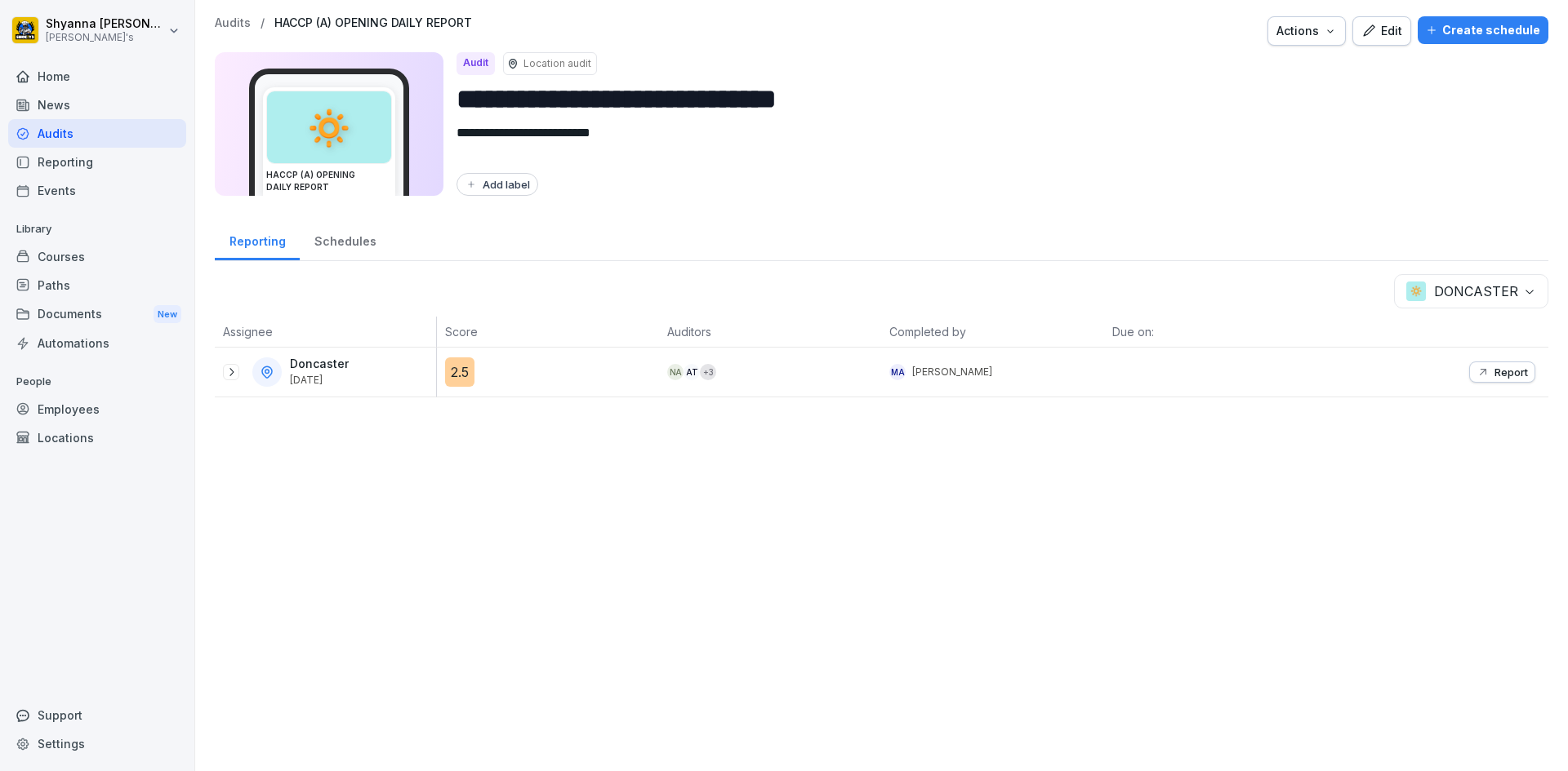
click at [895, 368] on icon "button" at bounding box center [1483, 372] width 13 height 13
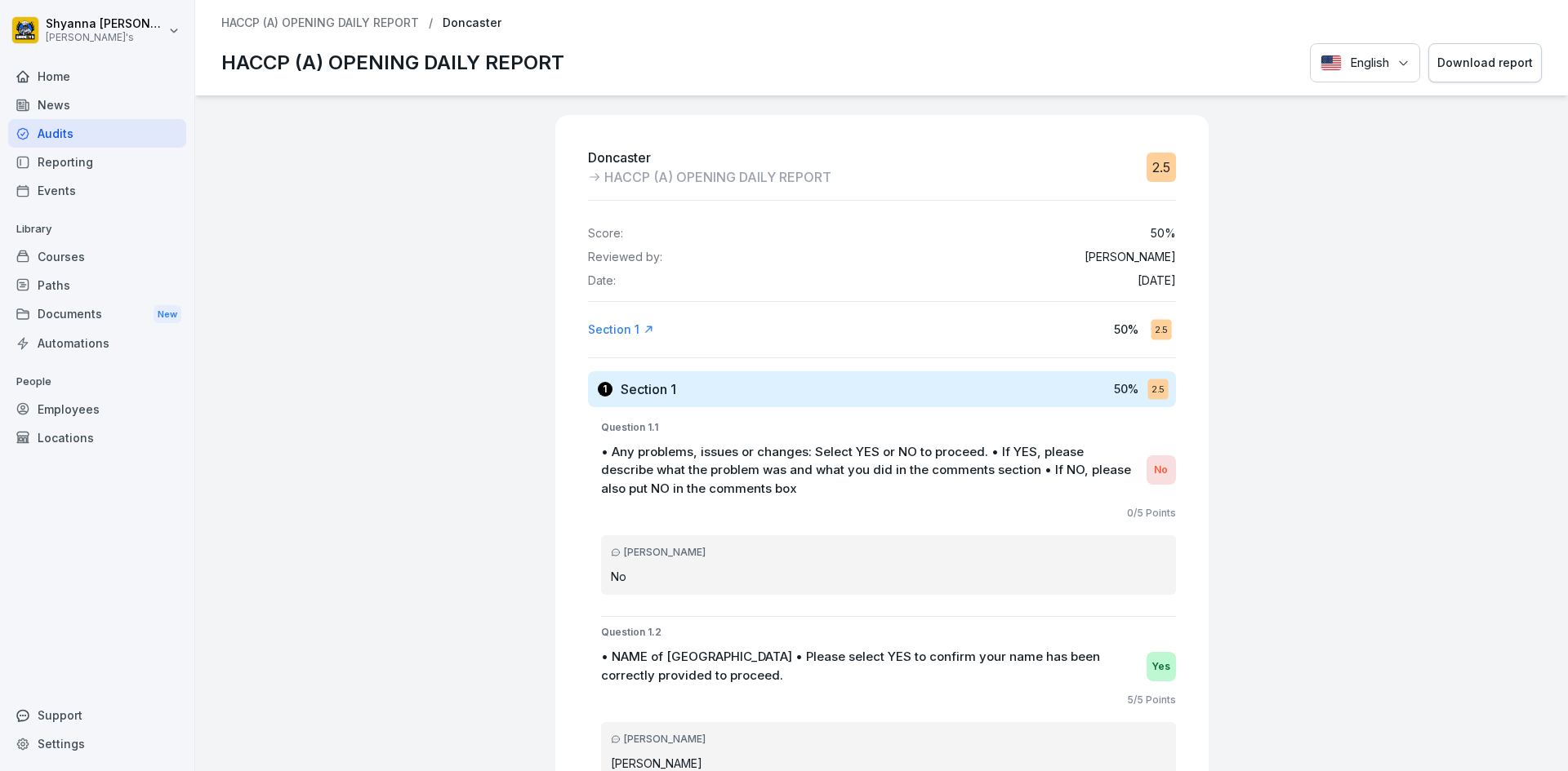
click at [895, 72] on button "Download report" at bounding box center [1485, 63] width 114 height 40
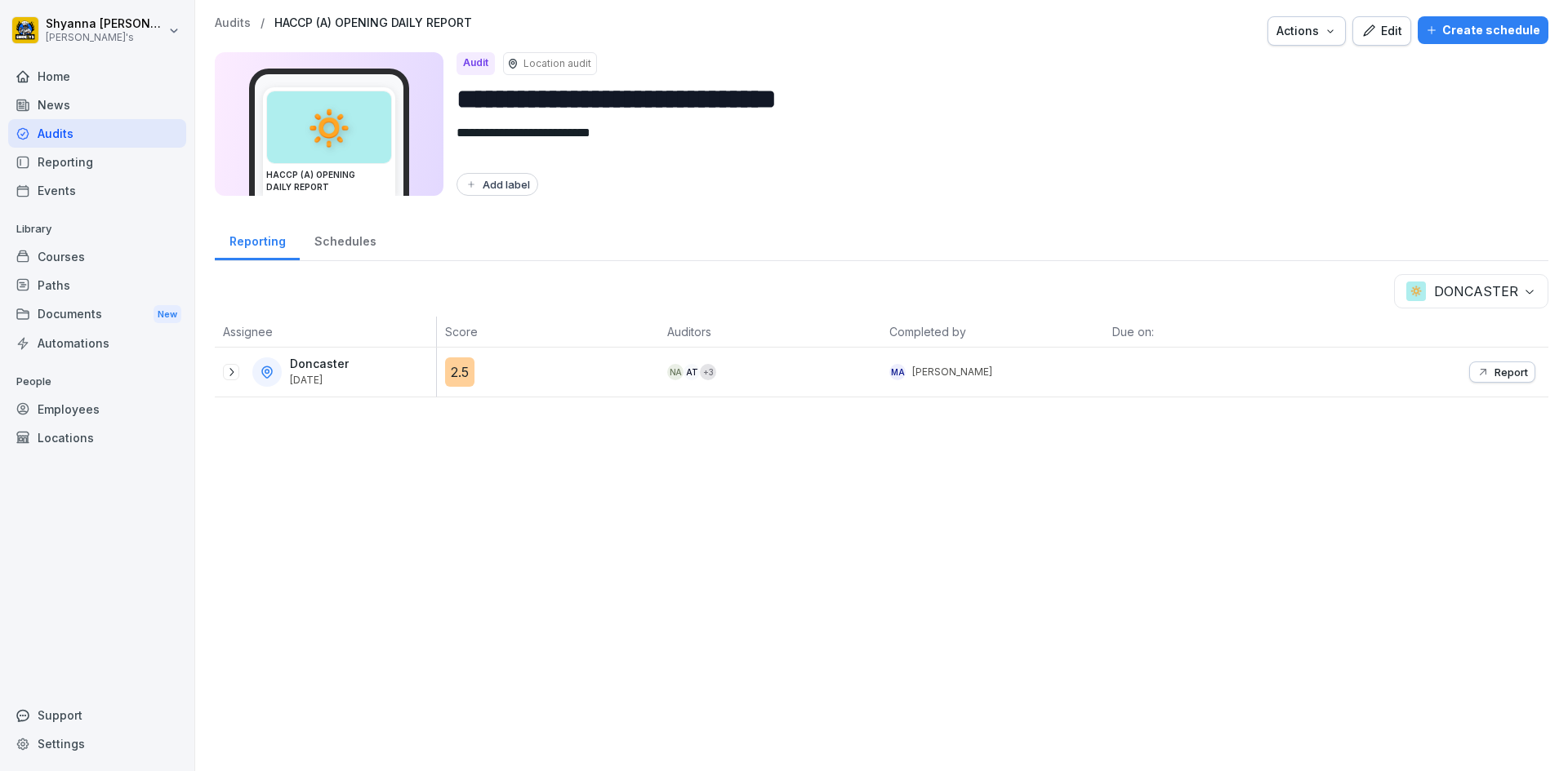
click at [895, 290] on body "**********" at bounding box center [784, 385] width 1568 height 771
click at [235, 374] on icon at bounding box center [231, 372] width 13 height 13
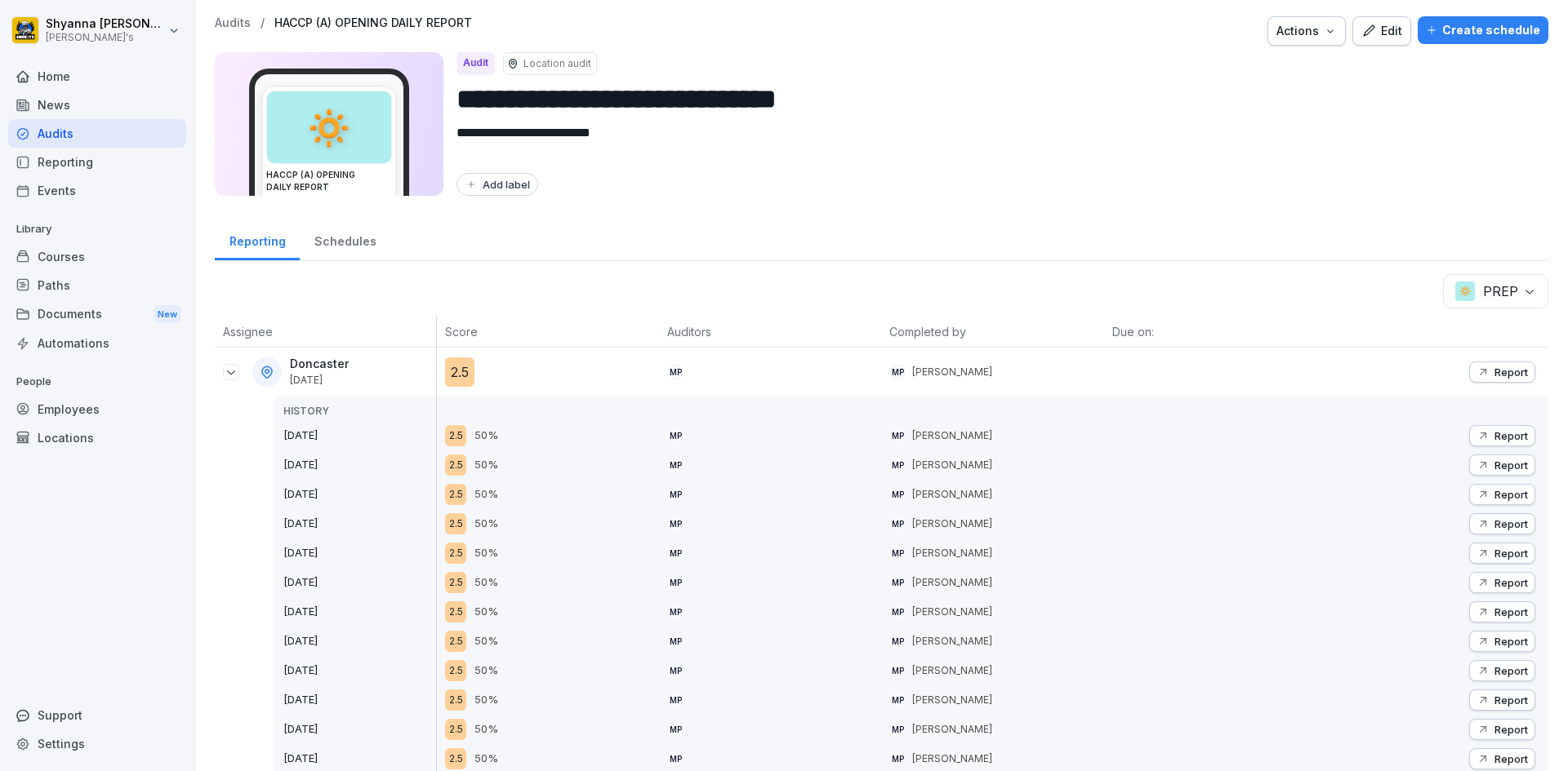
click at [895, 463] on button "Report" at bounding box center [1502, 465] width 66 height 21
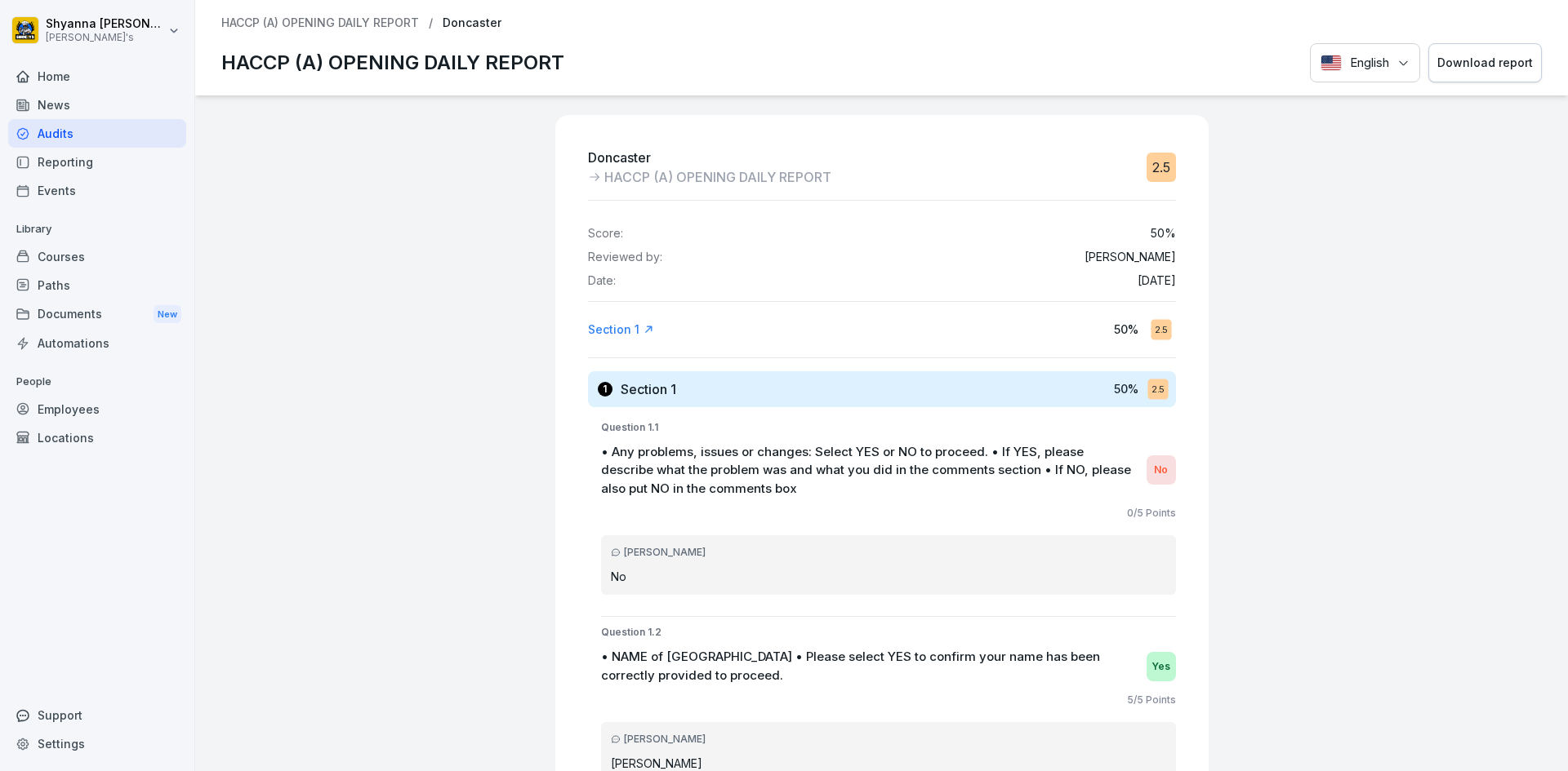
click at [895, 60] on div "Download report" at bounding box center [1485, 63] width 96 height 18
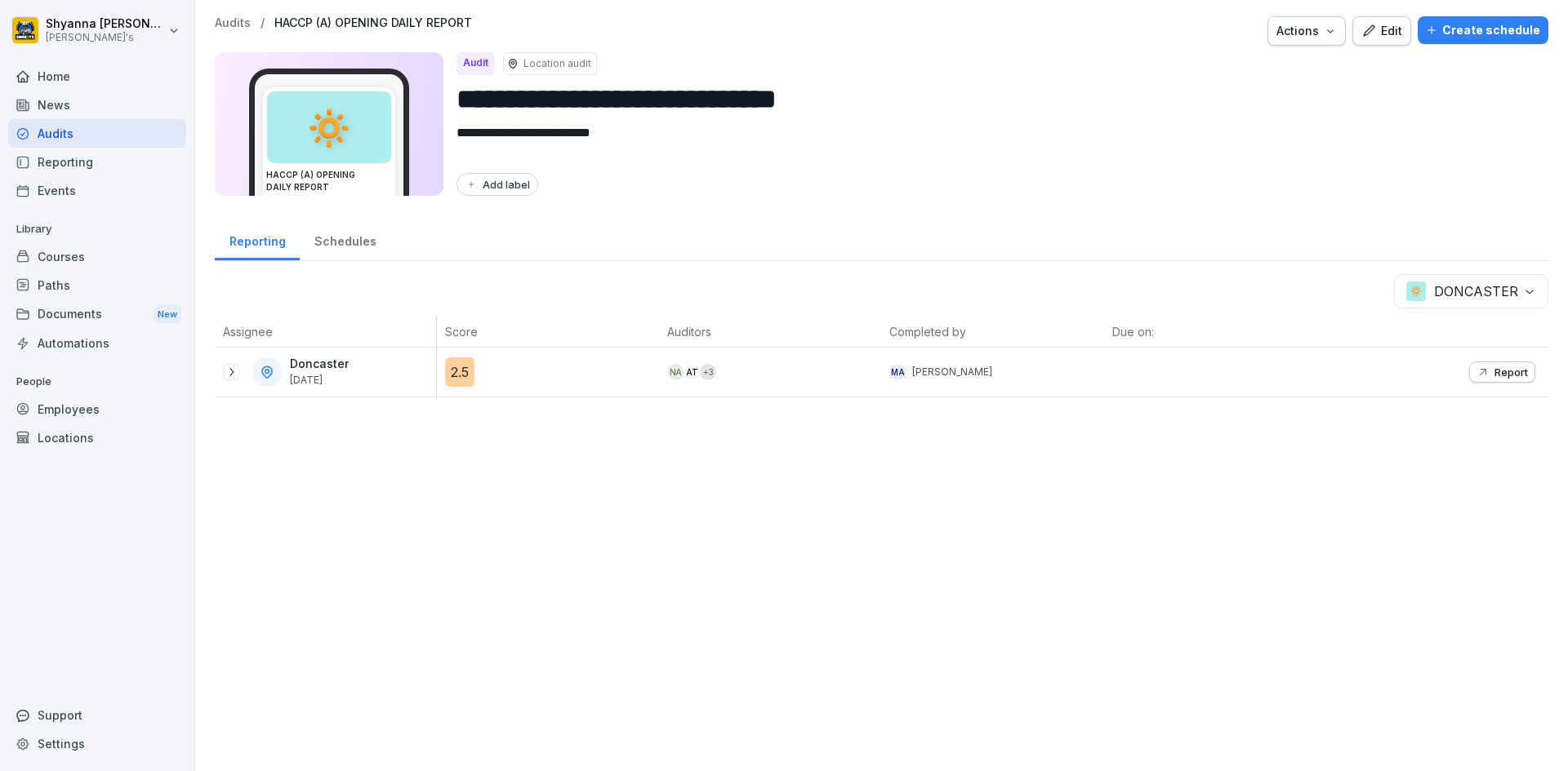
drag, startPoint x: 239, startPoint y: 366, endPoint x: 275, endPoint y: 397, distance: 47.5
click at [239, 366] on div at bounding box center [231, 372] width 16 height 16
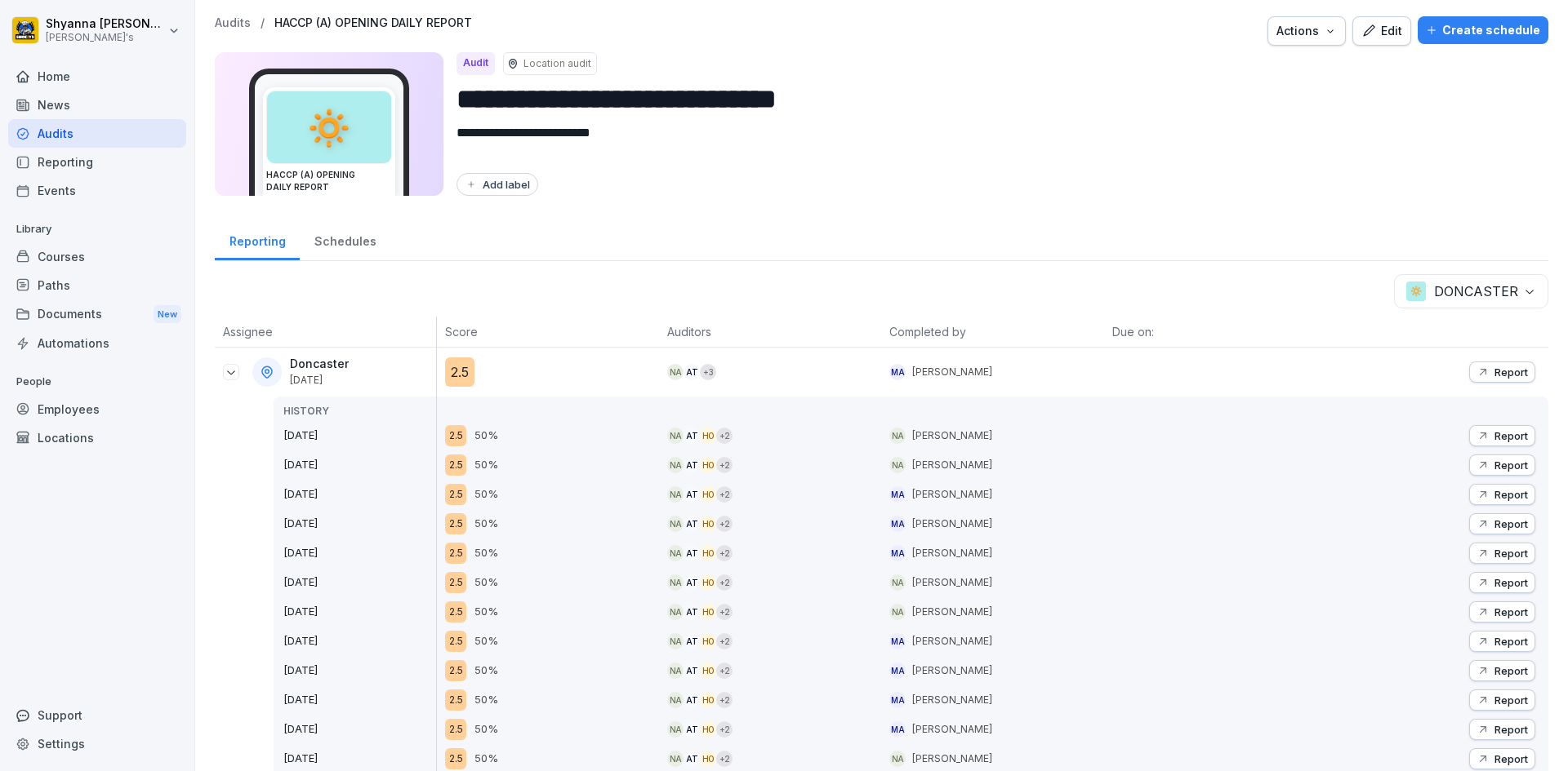
click at [895, 430] on button "Report" at bounding box center [1502, 435] width 66 height 21
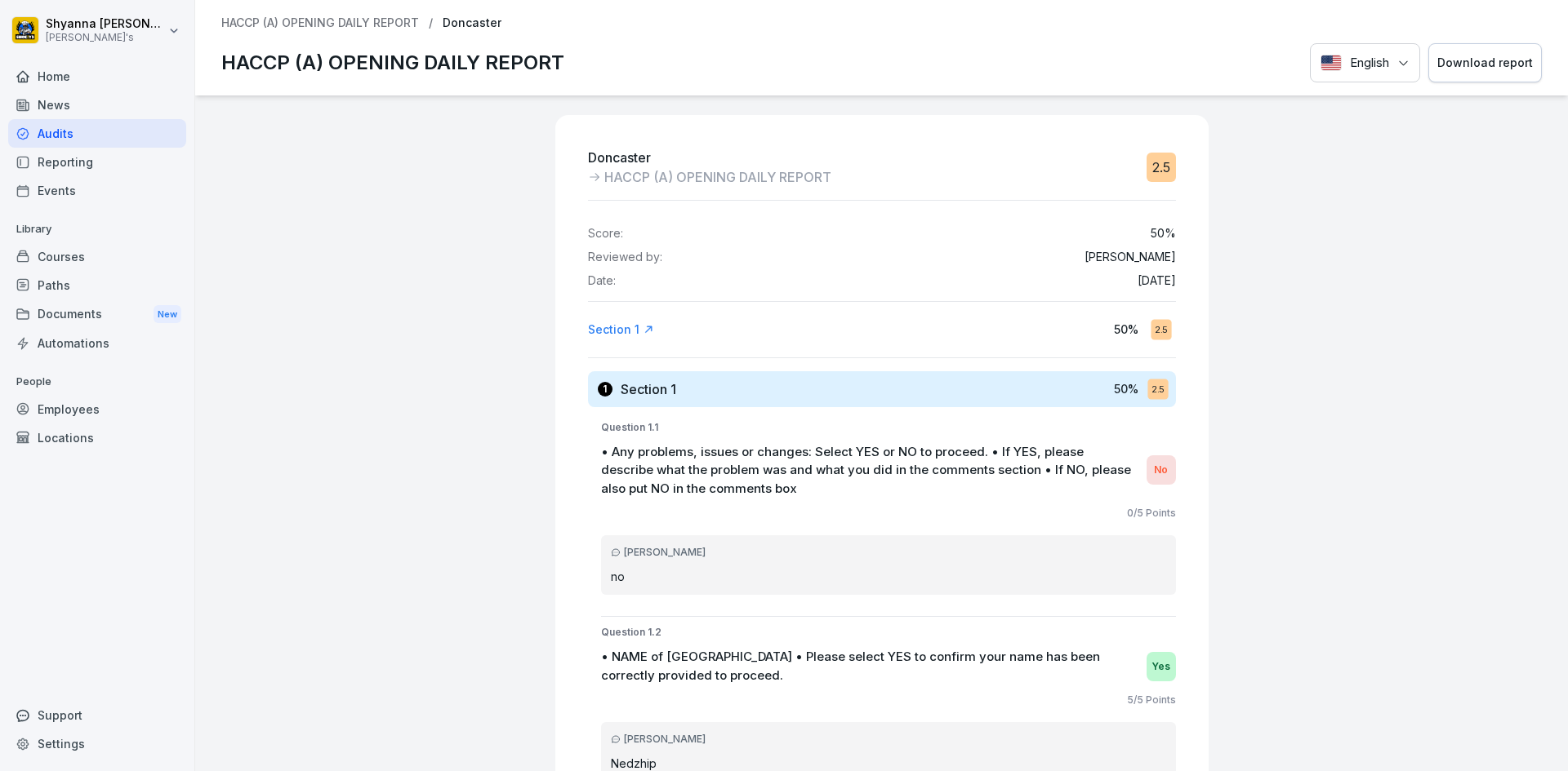
click at [895, 80] on button "Download report" at bounding box center [1485, 63] width 114 height 40
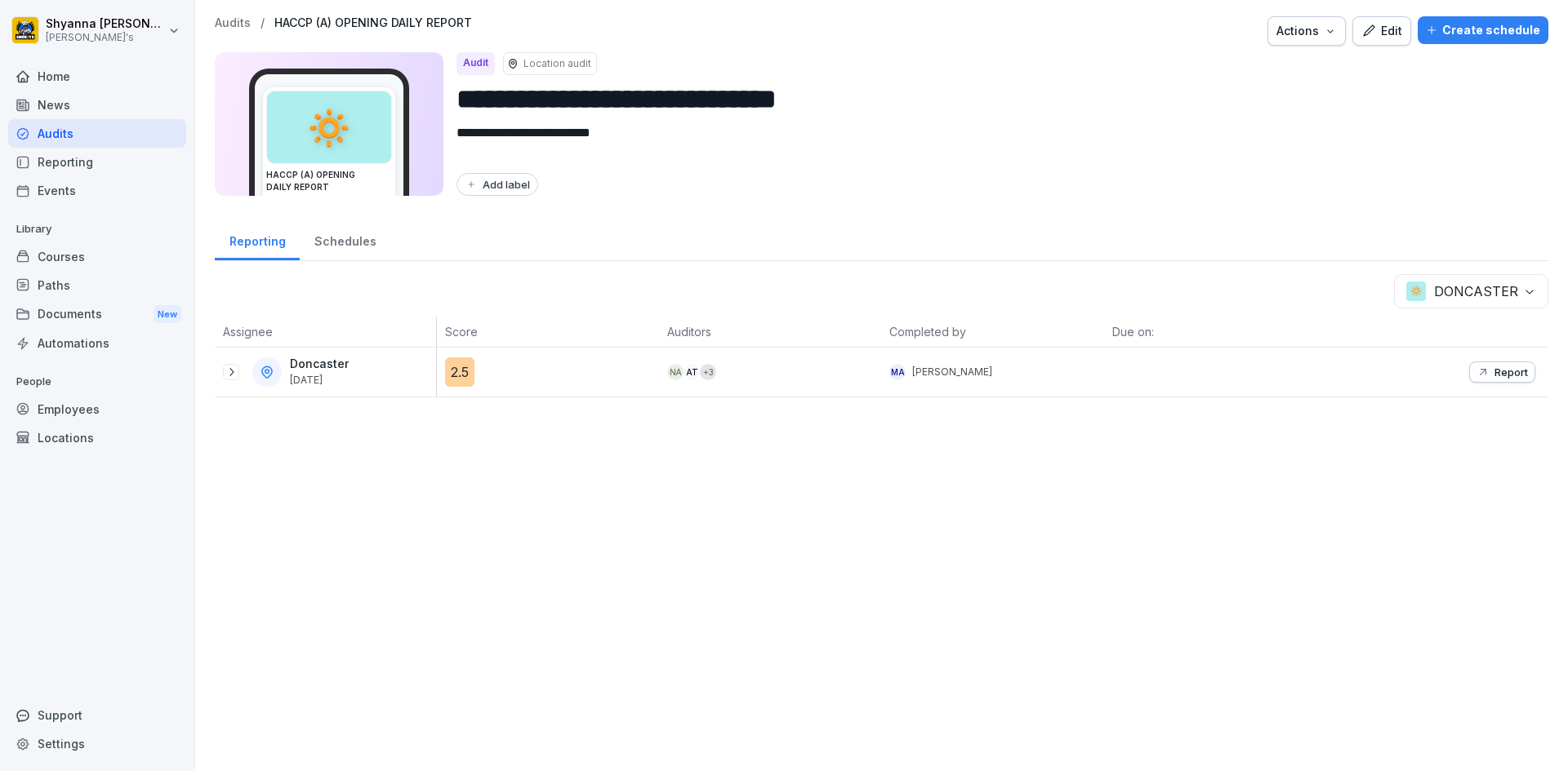
click at [895, 374] on p "Report" at bounding box center [1510, 372] width 33 height 13
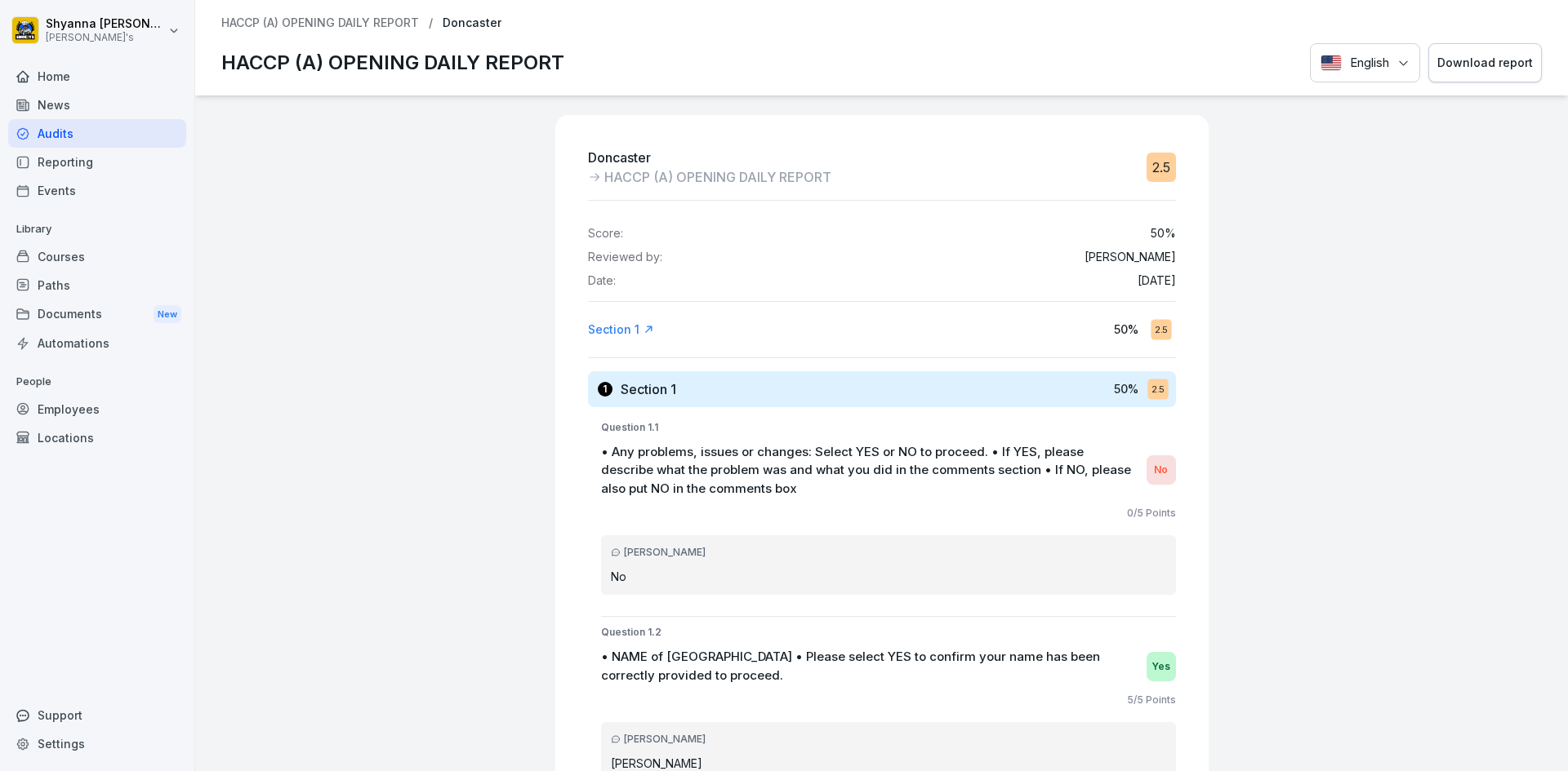
click at [895, 53] on button "Download report" at bounding box center [1485, 63] width 114 height 40
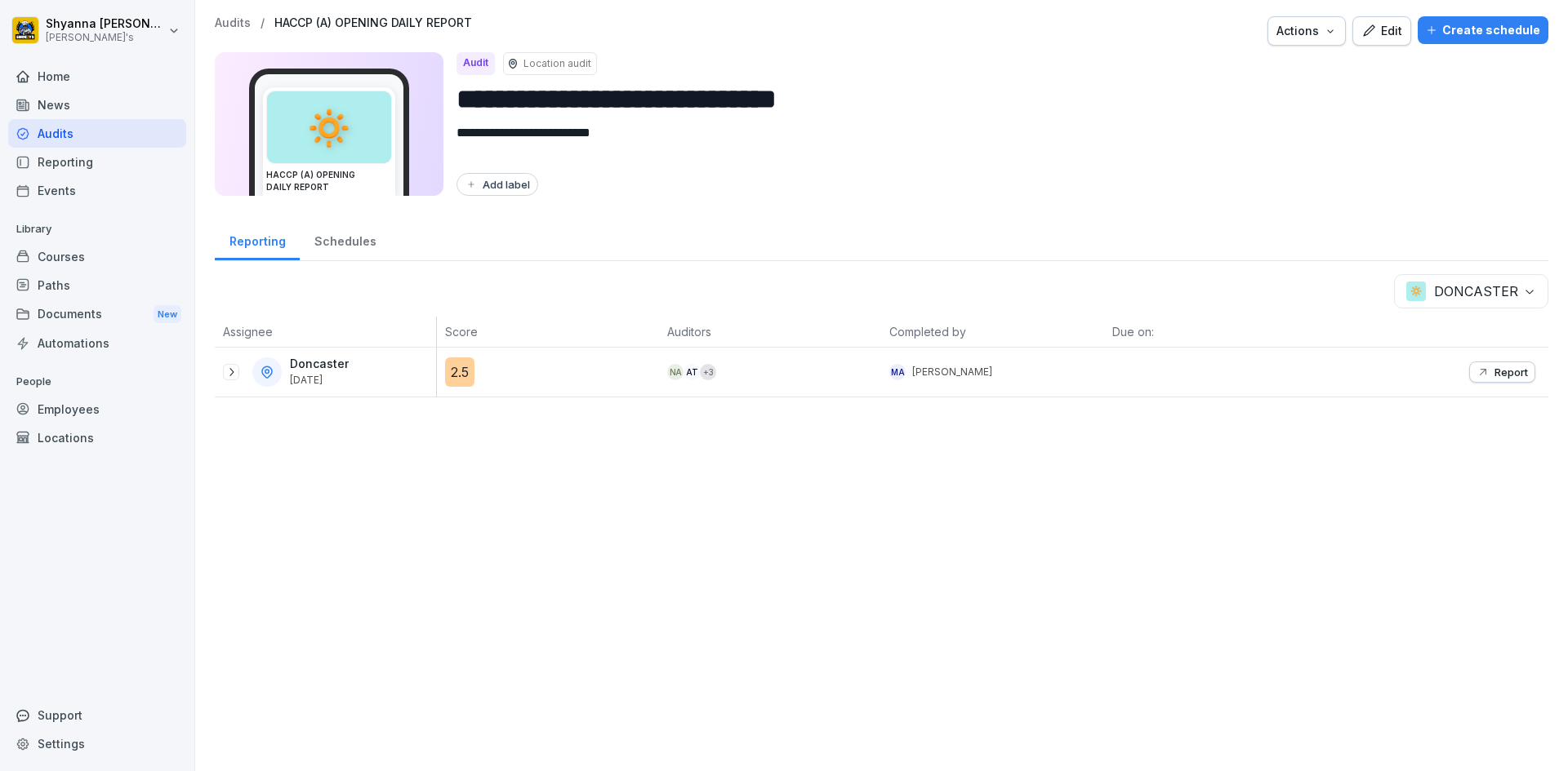
drag, startPoint x: 230, startPoint y: 373, endPoint x: 267, endPoint y: 481, distance: 114.2
click at [230, 373] on icon at bounding box center [231, 372] width 13 height 13
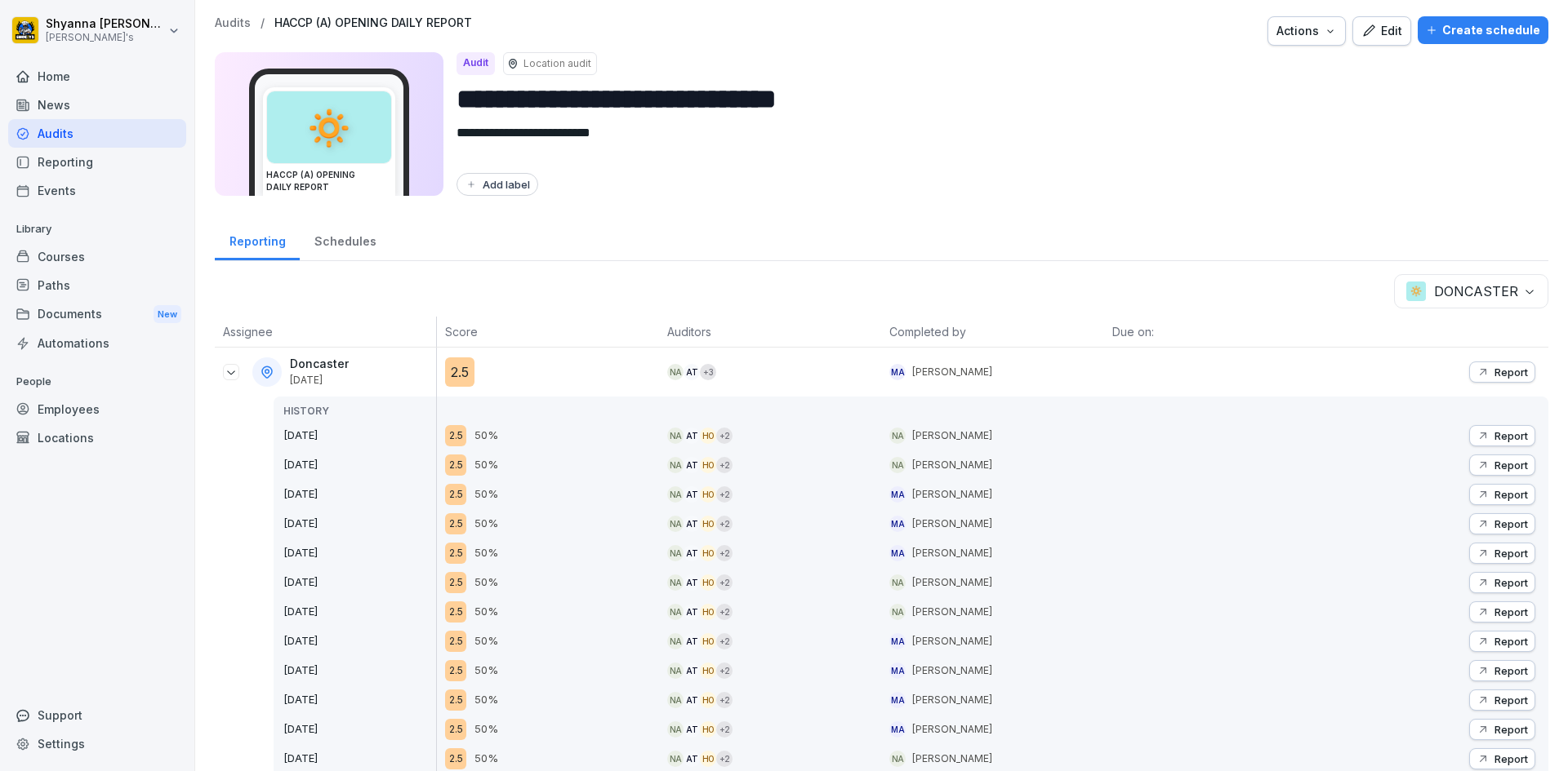
click at [895, 276] on body "**********" at bounding box center [784, 385] width 1568 height 771
